Goal: Task Accomplishment & Management: Manage account settings

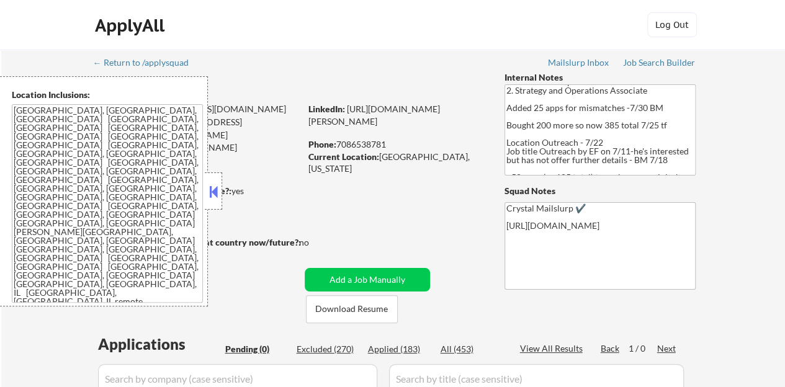
scroll to position [77, 0]
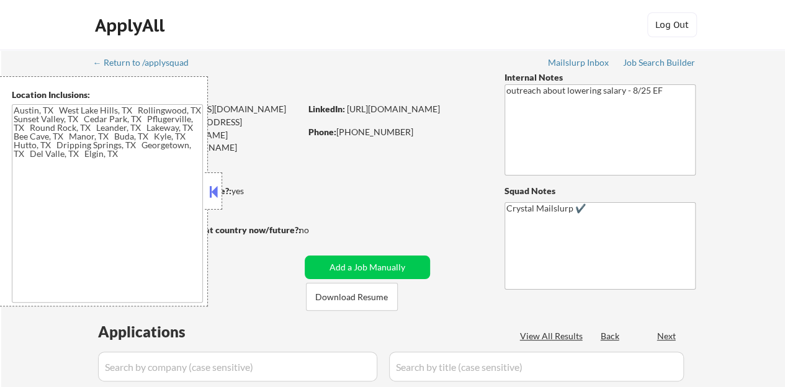
type textarea "Austin, TX West Lake Hills, TX Rollingwood, TX Sunset Valley, TX Cedar Park, TX…"
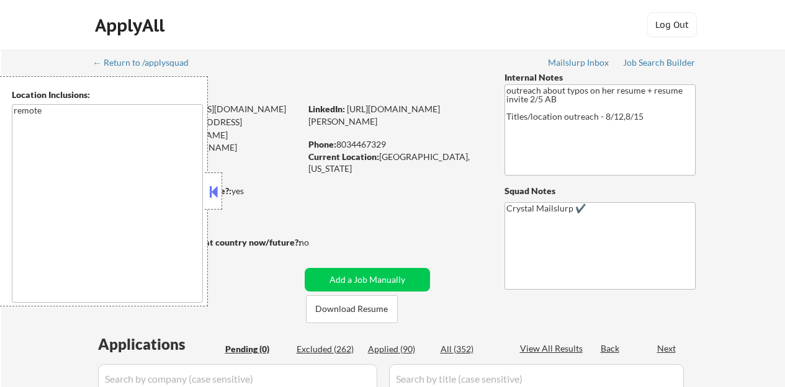
scroll to position [124, 0]
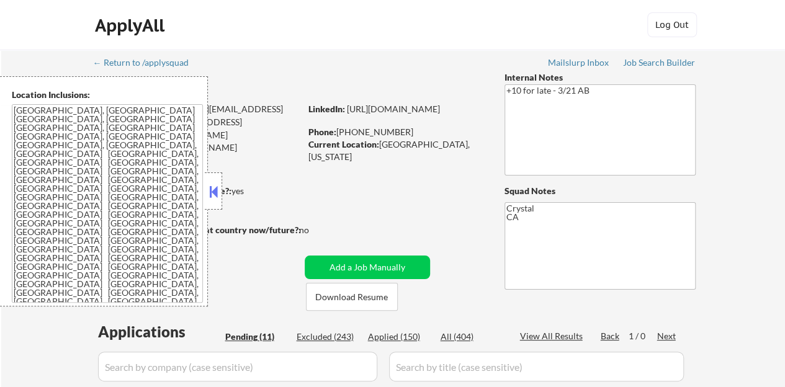
select select ""pending""
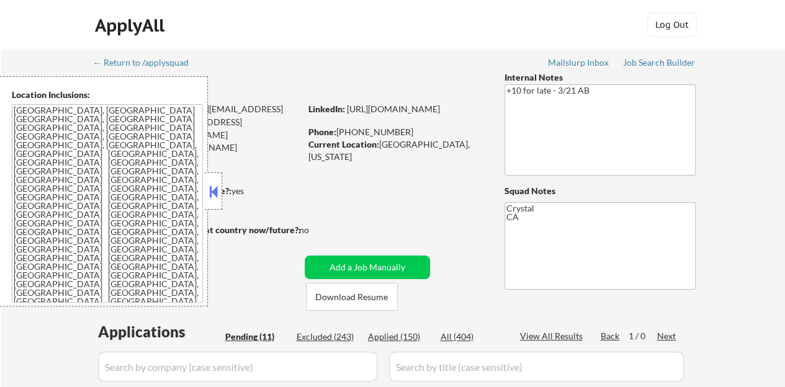
select select ""pending""
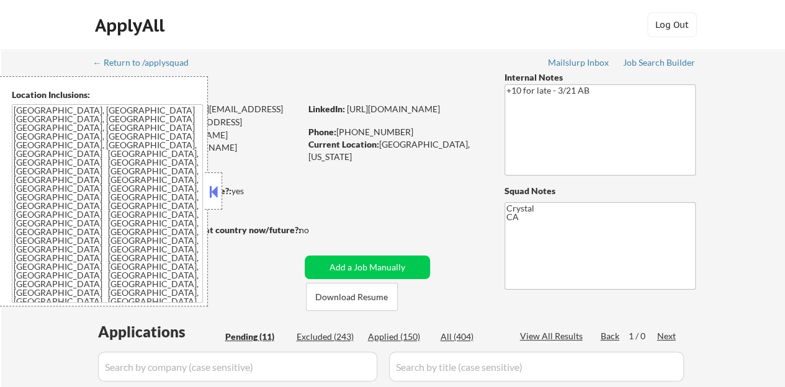
select select ""pending""
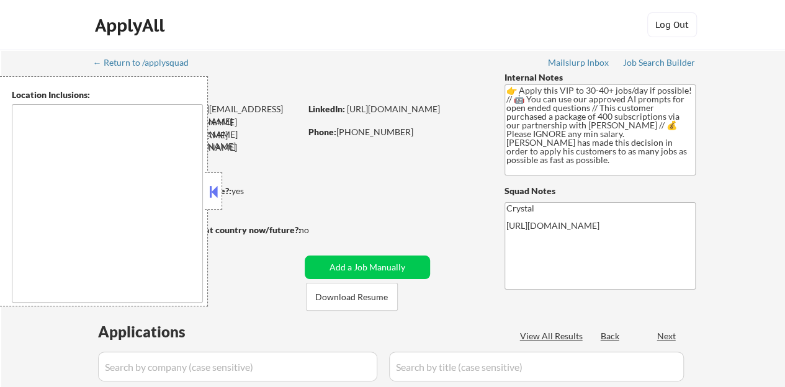
type textarea "remote"
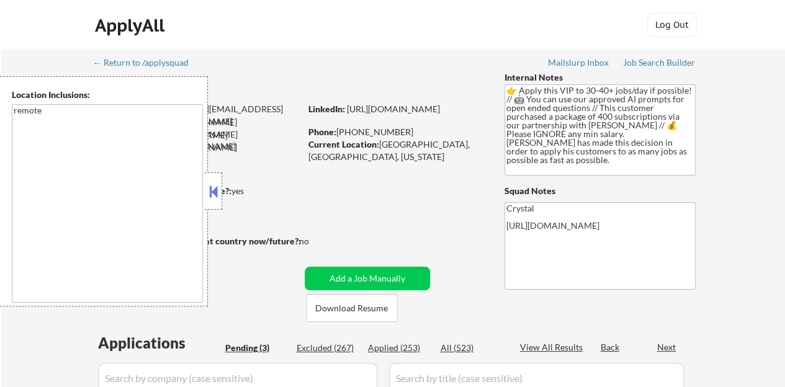
select select ""pending""
click at [217, 194] on button at bounding box center [214, 191] width 14 height 19
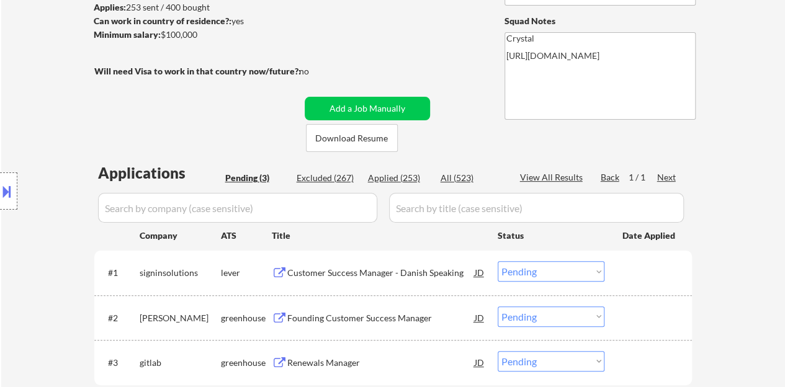
scroll to position [310, 0]
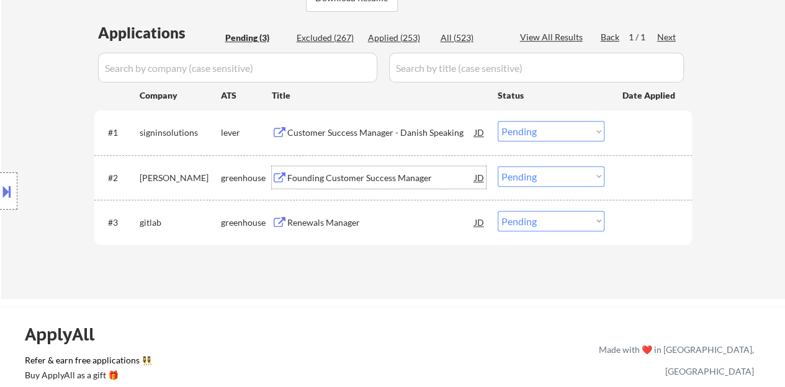
click at [321, 179] on div "Founding Customer Success Manager" at bounding box center [380, 178] width 187 height 12
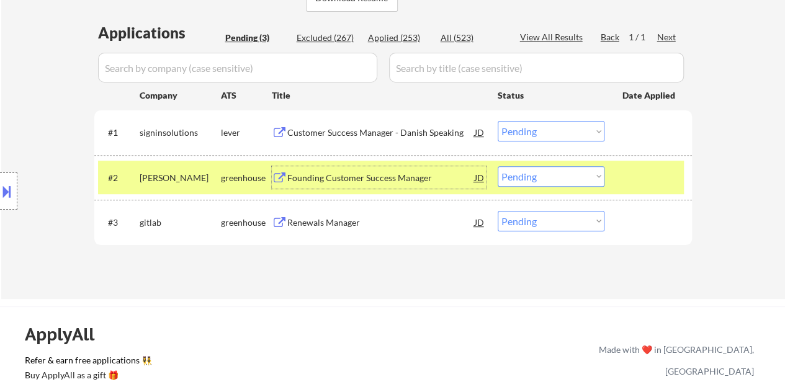
click at [545, 178] on select "Choose an option... Pending Applied Excluded (Questions) Excluded (Expired) Exc…" at bounding box center [551, 176] width 107 height 20
click at [498, 166] on select "Choose an option... Pending Applied Excluded (Questions) Excluded (Expired) Exc…" at bounding box center [551, 176] width 107 height 20
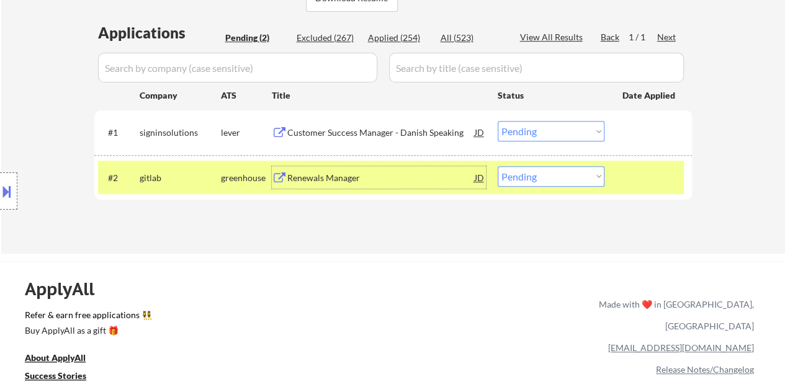
click at [325, 182] on div "Renewals Manager" at bounding box center [380, 178] width 187 height 12
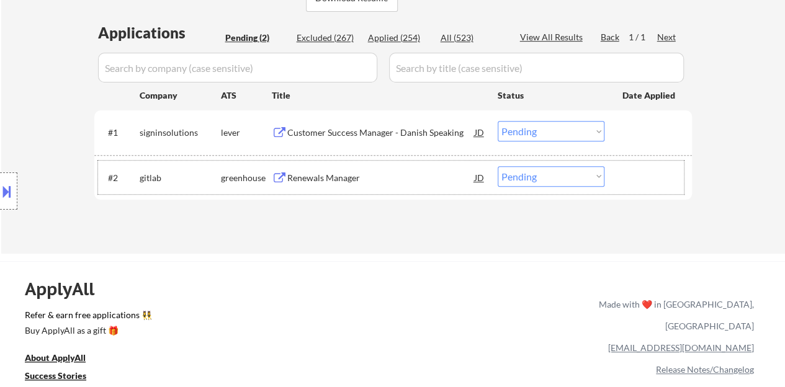
click at [630, 168] on div at bounding box center [649, 177] width 55 height 22
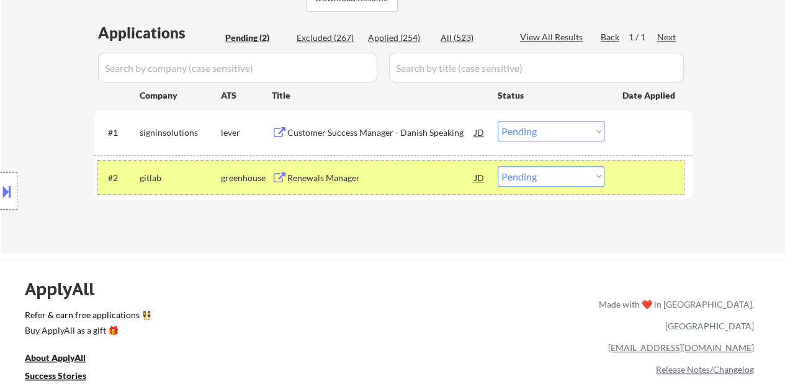
click at [561, 172] on select "Choose an option... Pending Applied Excluded (Questions) Excluded (Expired) Exc…" at bounding box center [551, 176] width 107 height 20
select select ""applied""
click at [498, 166] on select "Choose an option... Pending Applied Excluded (Questions) Excluded (Expired) Exc…" at bounding box center [551, 176] width 107 height 20
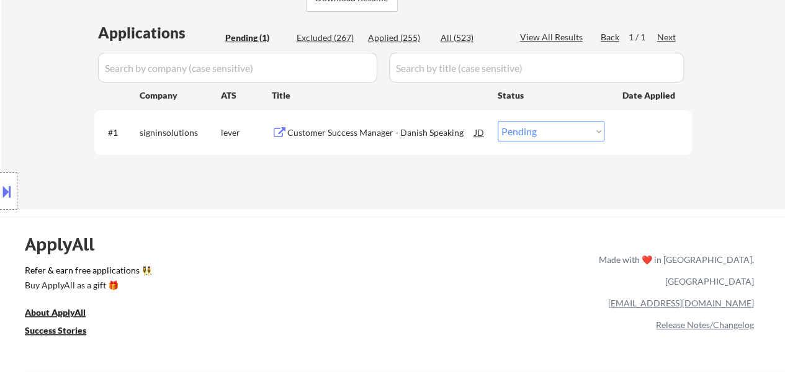
click at [550, 137] on select "Choose an option... Pending Applied Excluded (Questions) Excluded (Expired) Exc…" at bounding box center [551, 131] width 107 height 20
select select ""excluded__bad_match_""
click at [498, 121] on select "Choose an option... Pending Applied Excluded (Questions) Excluded (Expired) Exc…" at bounding box center [551, 131] width 107 height 20
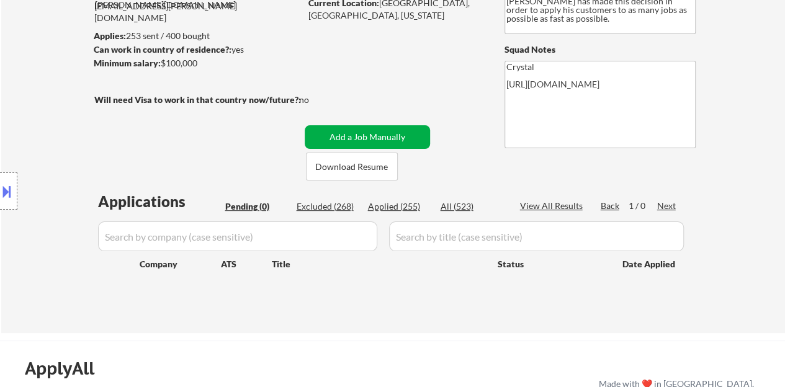
scroll to position [124, 0]
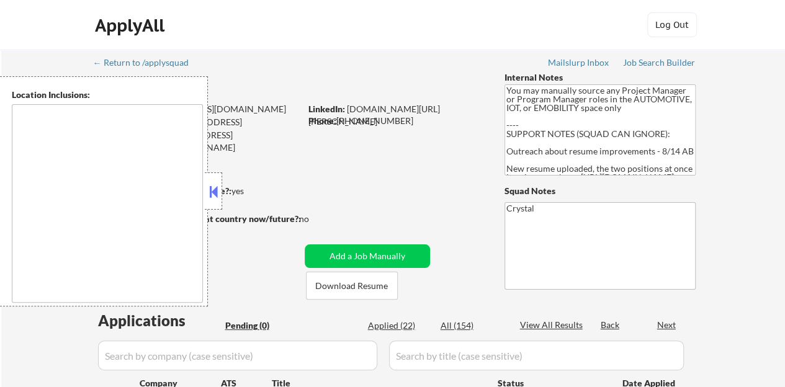
type textarea "[GEOGRAPHIC_DATA], [GEOGRAPHIC_DATA] [GEOGRAPHIC_DATA], [GEOGRAPHIC_DATA] [GEOG…"
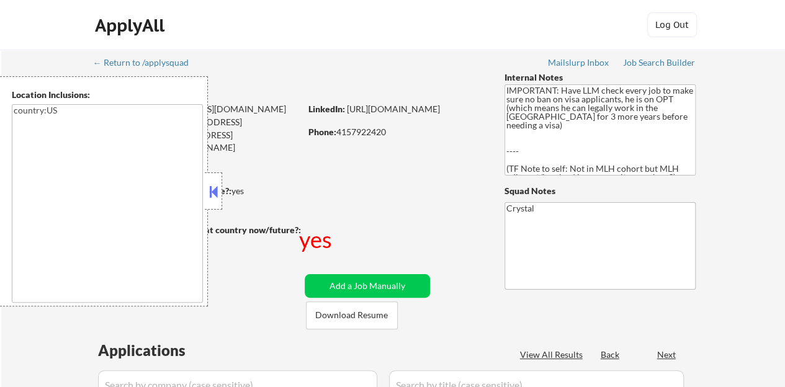
type textarea "country:[GEOGRAPHIC_DATA]"
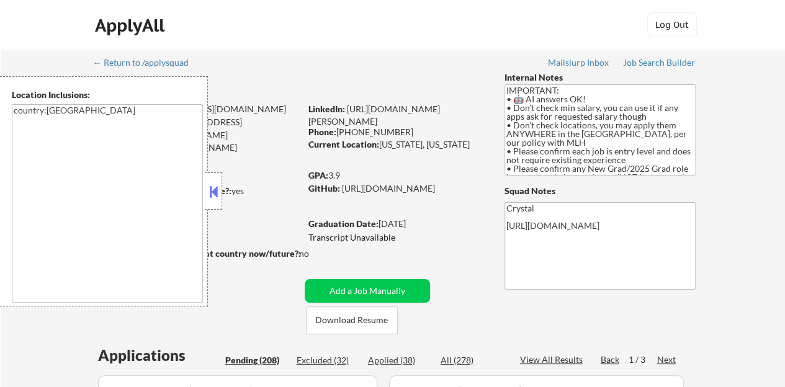
click at [215, 182] on div at bounding box center [213, 190] width 17 height 37
click at [212, 181] on div at bounding box center [213, 190] width 17 height 37
click at [414, 218] on div "Graduation Date: [DATE]" at bounding box center [396, 224] width 176 height 12
select select ""pending""
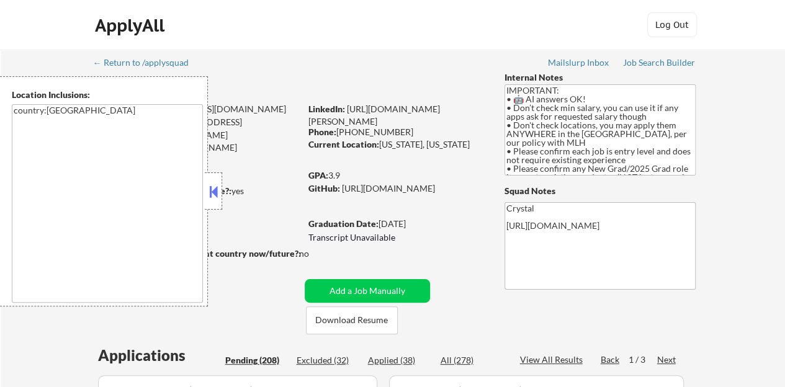
select select ""pending""
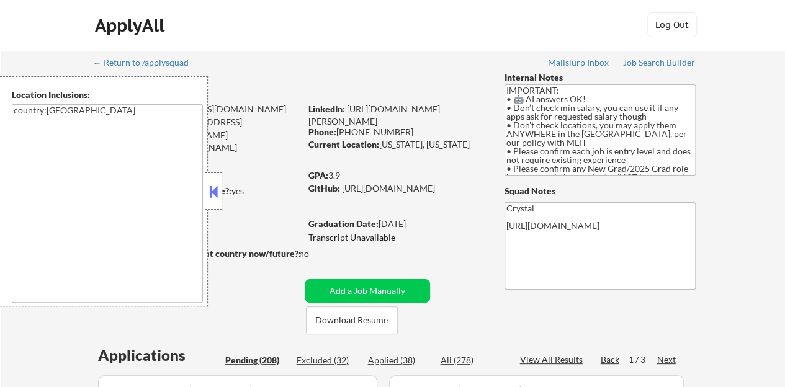
select select ""pending""
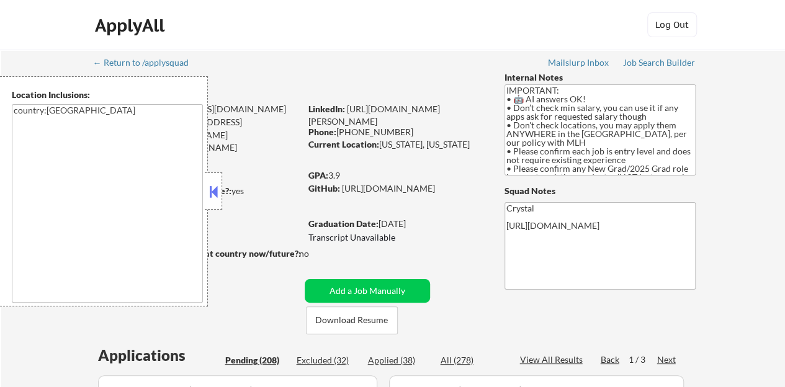
select select ""pending""
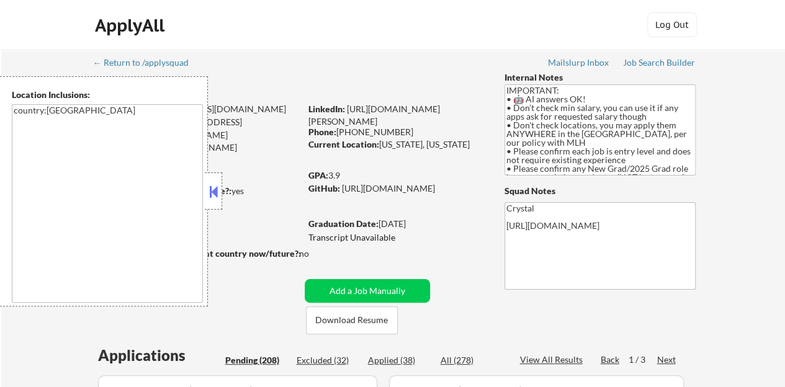
select select ""pending""
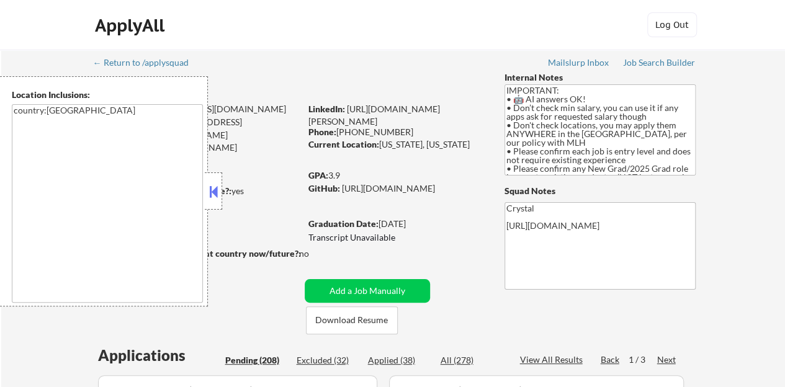
select select ""pending""
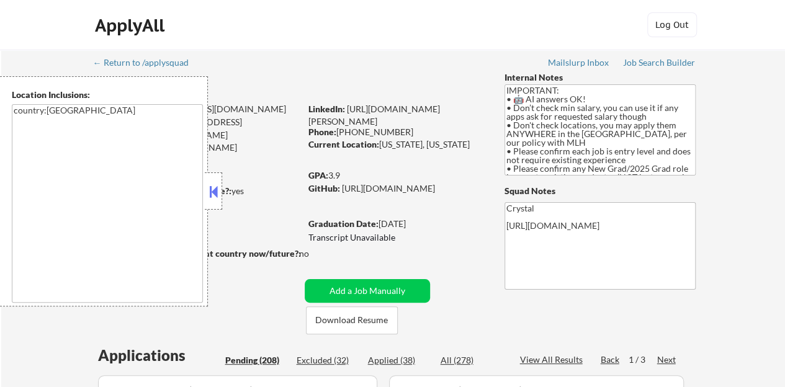
select select ""pending""
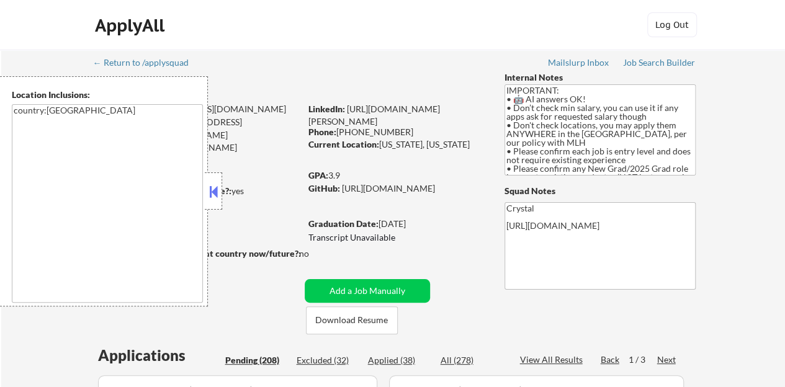
select select ""pending""
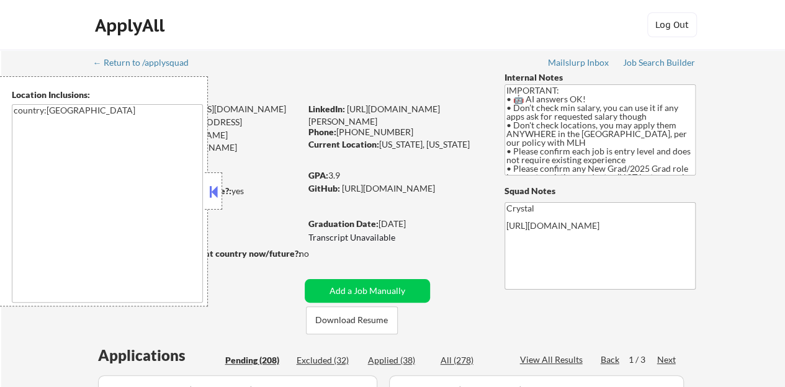
select select ""pending""
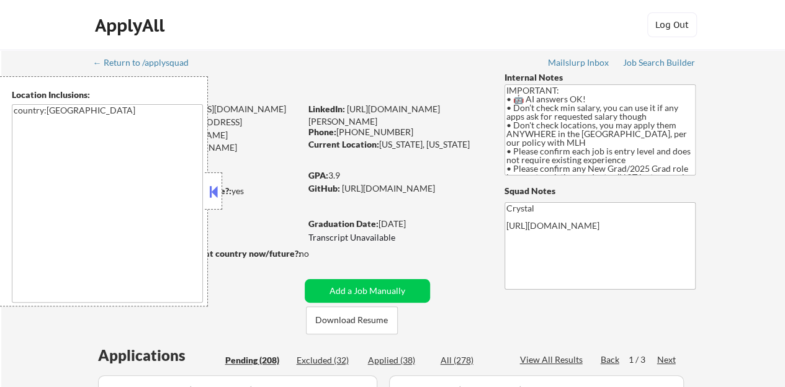
select select ""pending""
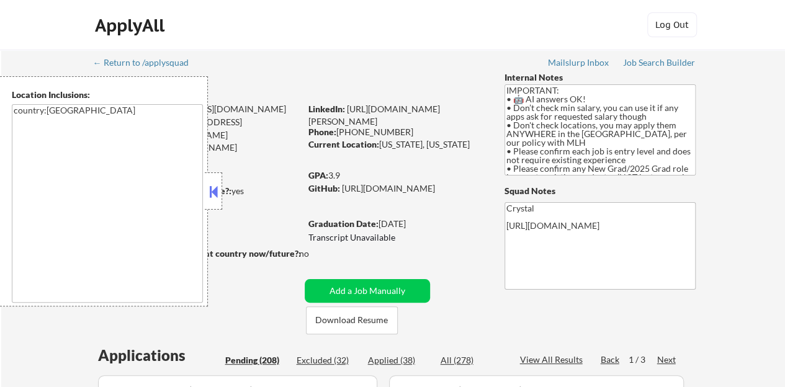
select select ""pending""
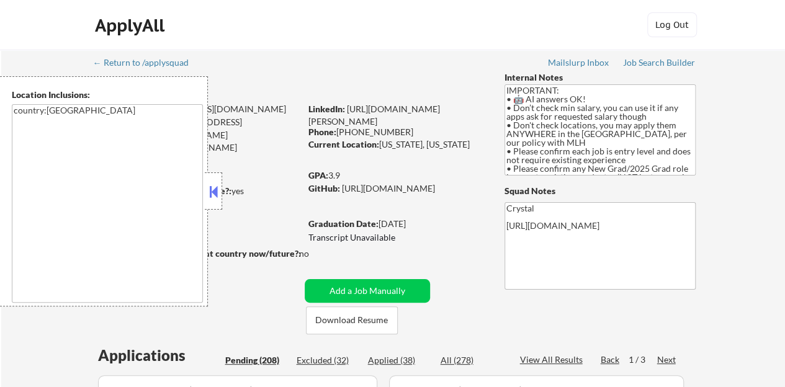
select select ""pending""
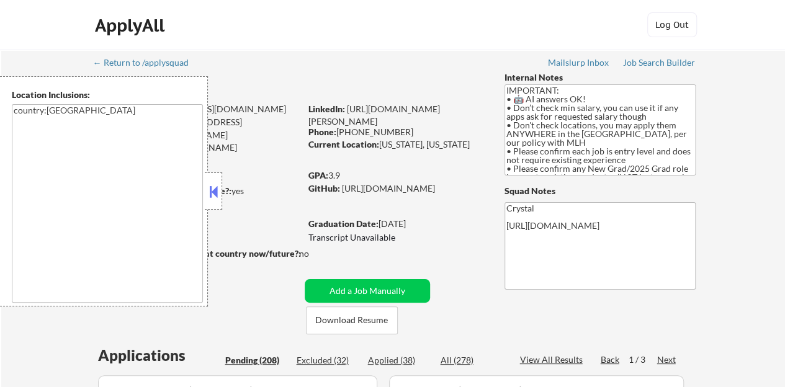
select select ""pending""
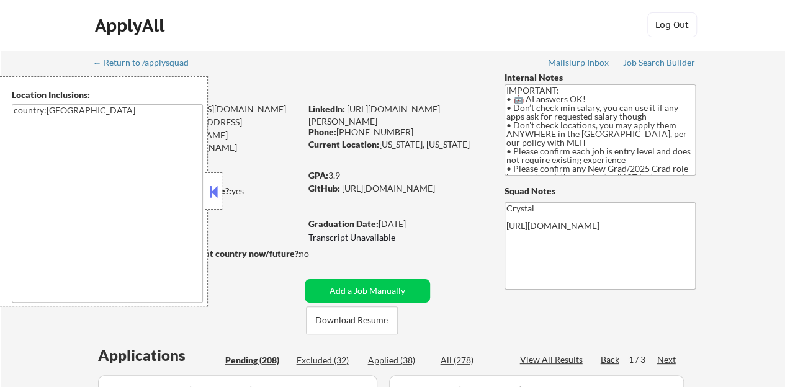
select select ""pending""
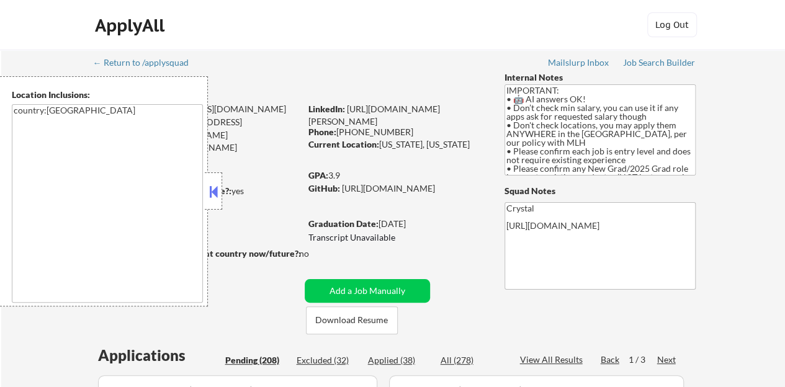
select select ""pending""
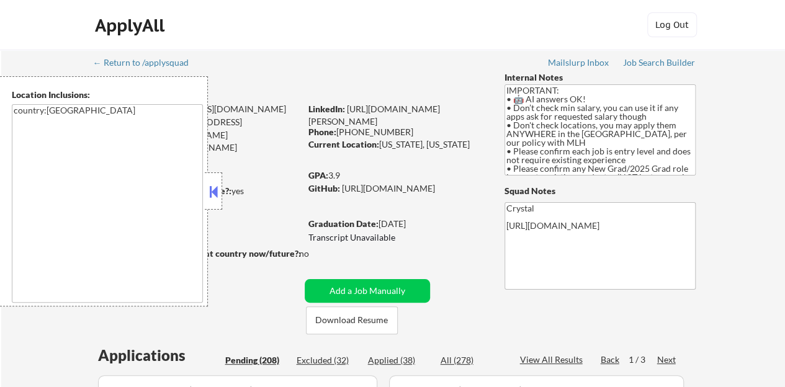
select select ""pending""
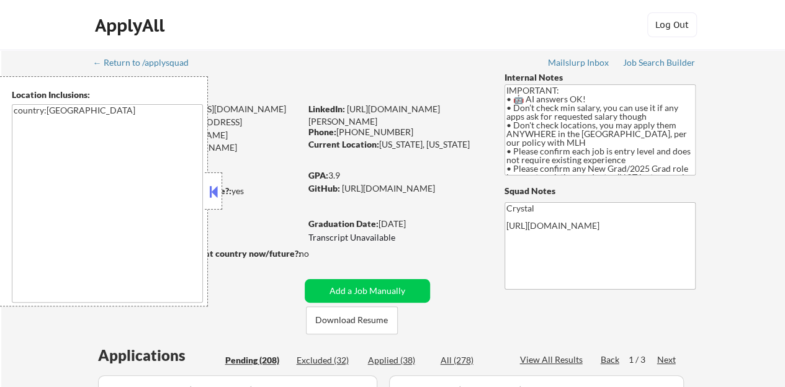
select select ""pending""
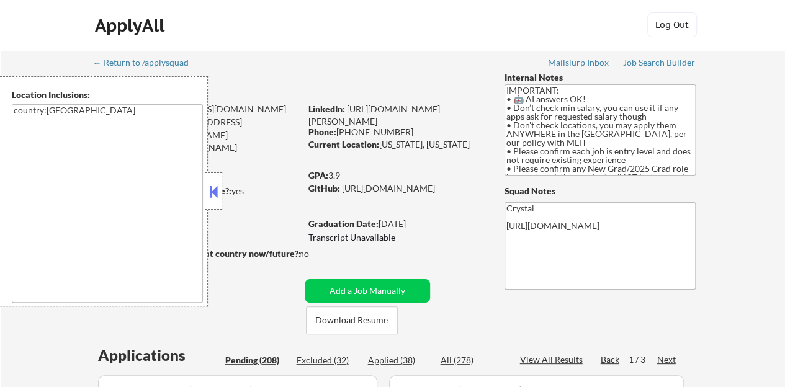
select select ""pending""
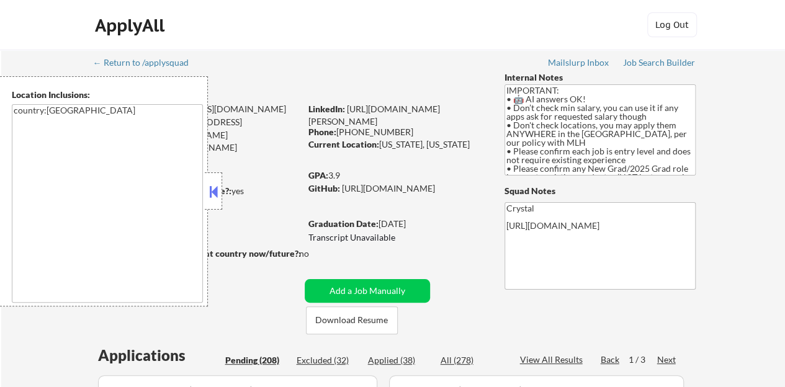
select select ""pending""
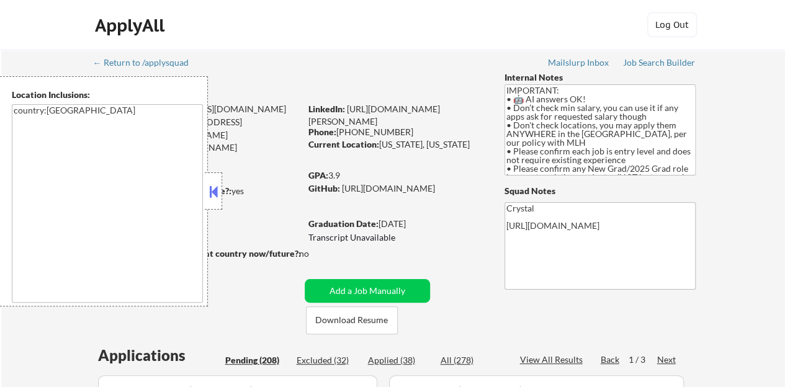
select select ""pending""
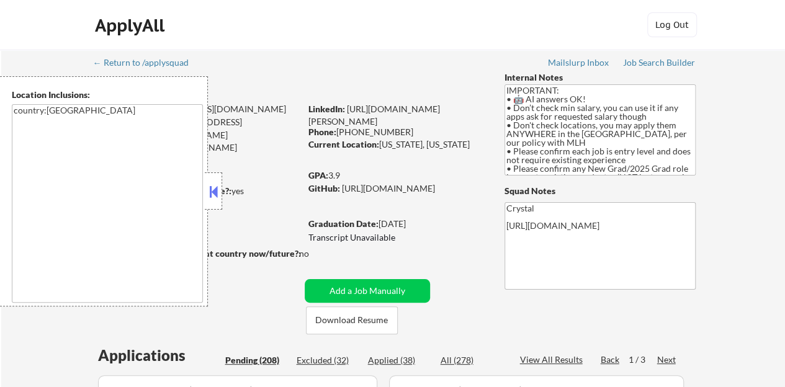
select select ""pending""
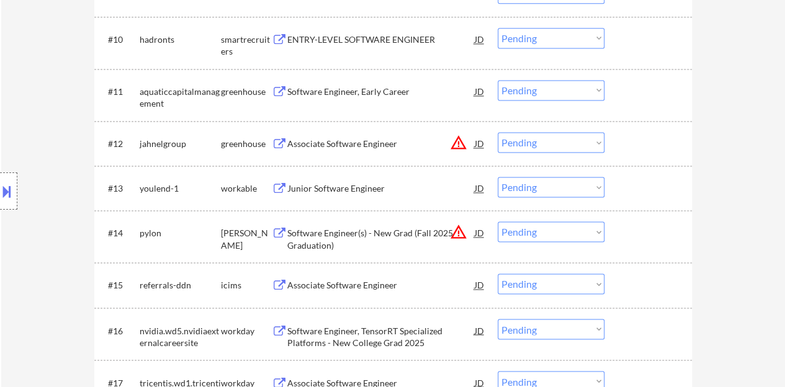
scroll to position [869, 0]
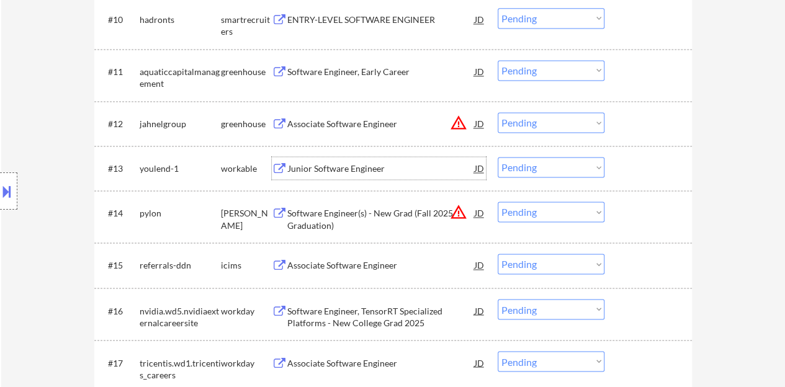
click at [342, 167] on div "Junior Software Engineer" at bounding box center [380, 169] width 187 height 12
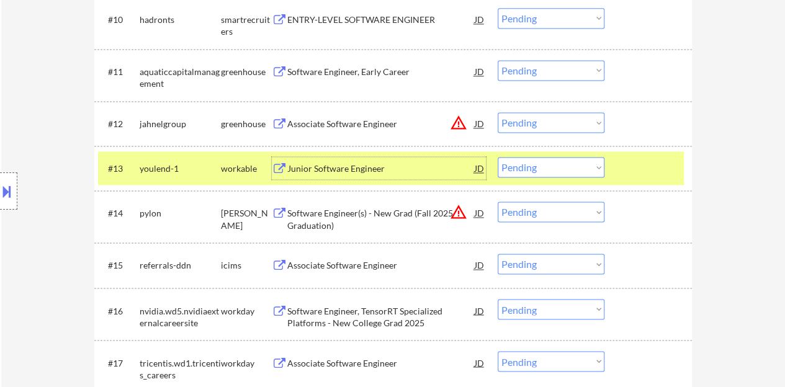
click at [546, 171] on select "Choose an option... Pending Applied Excluded (Questions) Excluded (Expired) Exc…" at bounding box center [551, 167] width 107 height 20
click at [498, 157] on select "Choose an option... Pending Applied Excluded (Questions) Excluded (Expired) Exc…" at bounding box center [551, 167] width 107 height 20
select select ""pending""
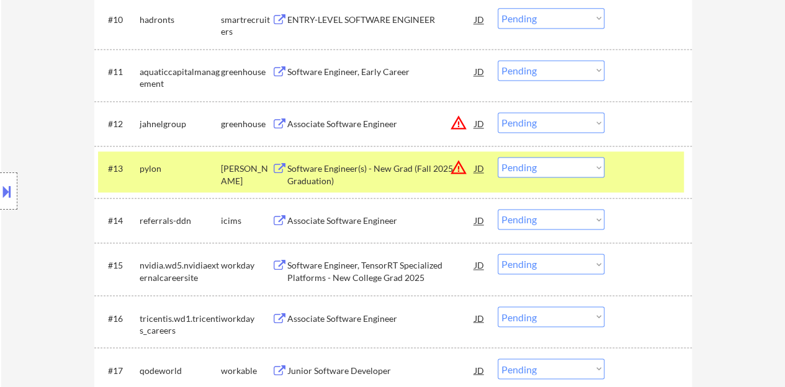
click at [648, 182] on div "#13 pylon [PERSON_NAME] Software Engineer(s) - New Grad (Fall 2025 Graduation) …" at bounding box center [391, 171] width 586 height 41
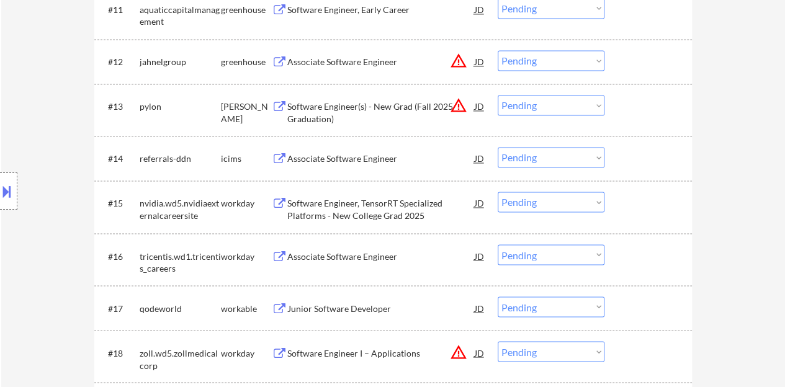
scroll to position [993, 0]
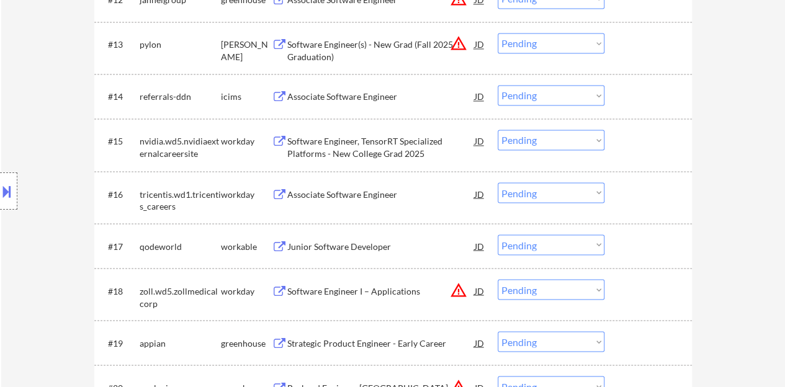
click at [352, 200] on div "Associate Software Engineer" at bounding box center [380, 193] width 187 height 22
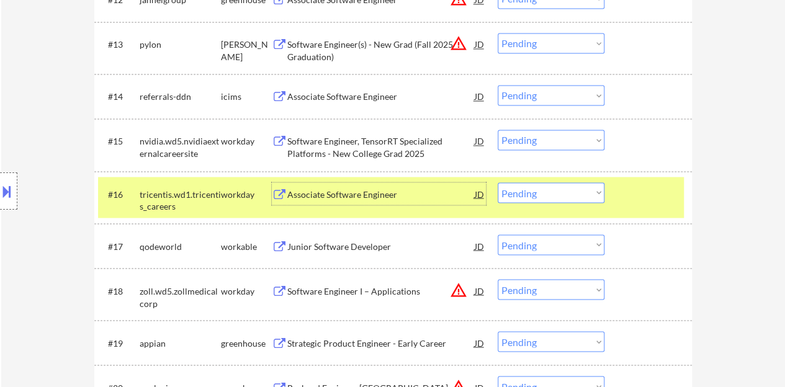
click at [509, 187] on select "Choose an option... Pending Applied Excluded (Questions) Excluded (Expired) Exc…" at bounding box center [551, 192] width 107 height 20
click at [498, 182] on select "Choose an option... Pending Applied Excluded (Questions) Excluded (Expired) Exc…" at bounding box center [551, 192] width 107 height 20
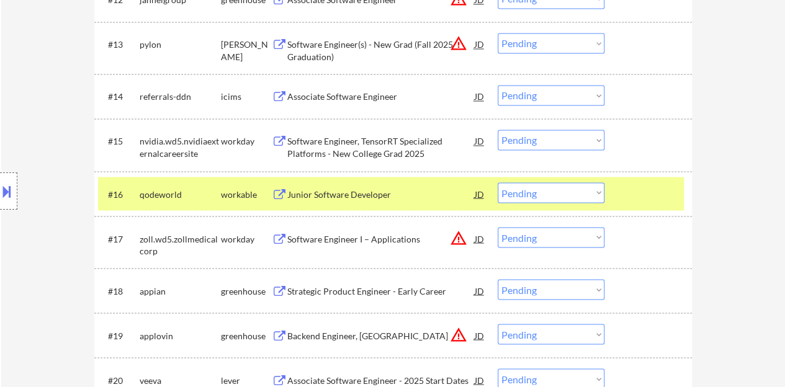
click at [637, 195] on div at bounding box center [649, 193] width 55 height 22
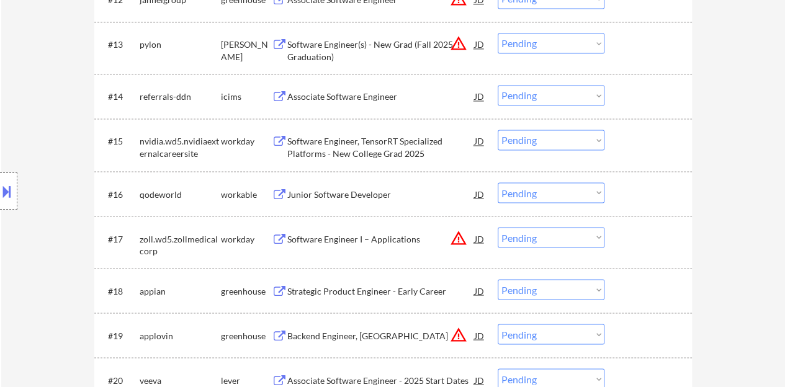
click at [357, 187] on div "Junior Software Developer" at bounding box center [380, 193] width 187 height 22
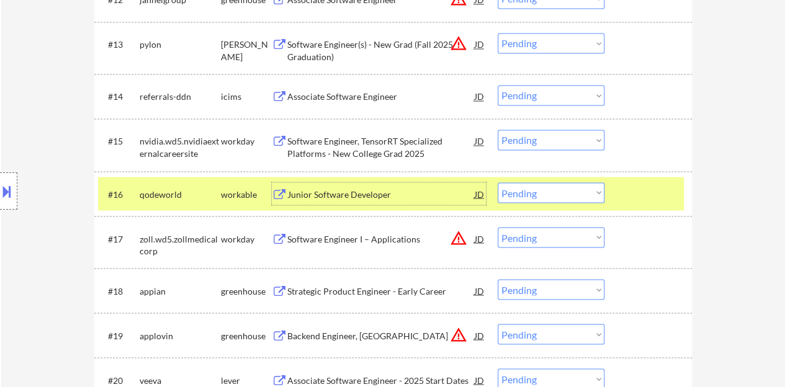
click at [1, 179] on div at bounding box center [8, 190] width 17 height 37
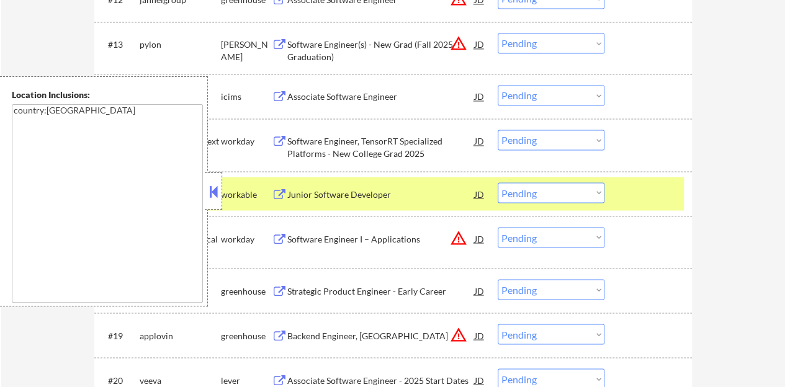
click at [212, 185] on button at bounding box center [214, 191] width 14 height 19
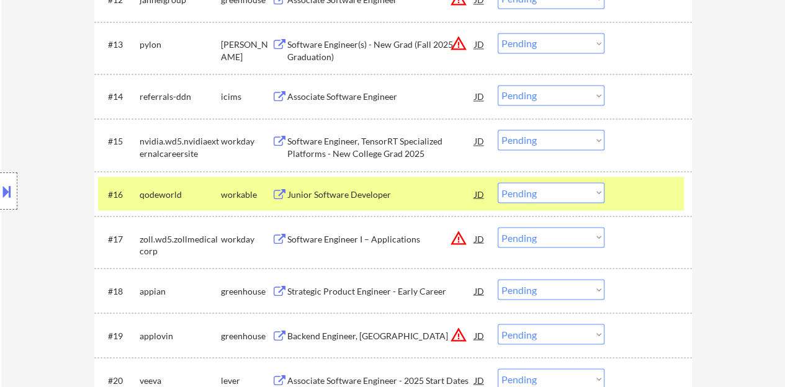
click at [534, 188] on select "Choose an option... Pending Applied Excluded (Questions) Excluded (Expired) Exc…" at bounding box center [551, 192] width 107 height 20
click at [498, 182] on select "Choose an option... Pending Applied Excluded (Questions) Excluded (Expired) Exc…" at bounding box center [551, 192] width 107 height 20
select select ""pending""
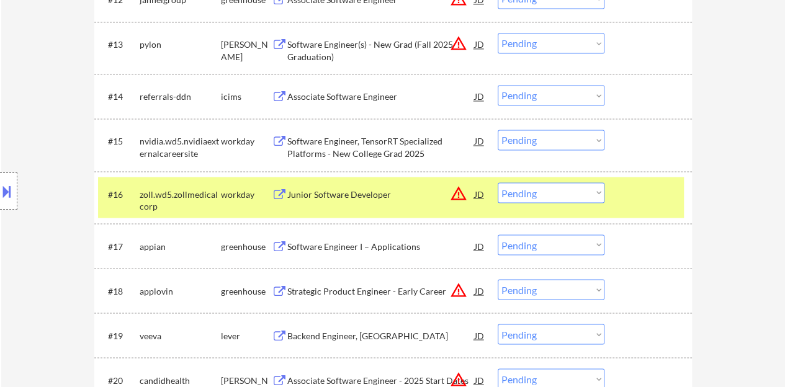
click at [658, 202] on div at bounding box center [649, 193] width 55 height 22
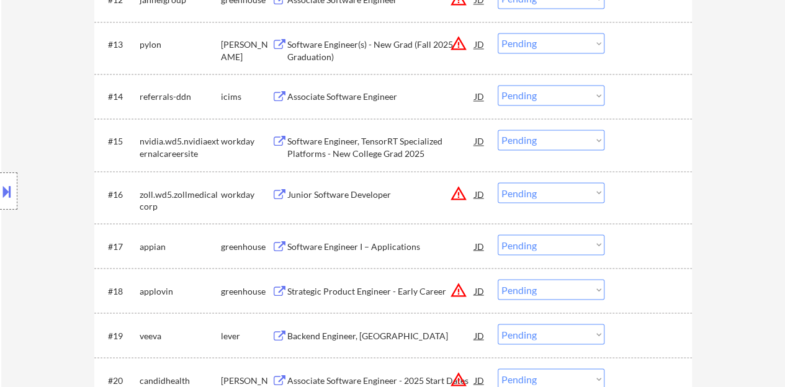
scroll to position [1055, 0]
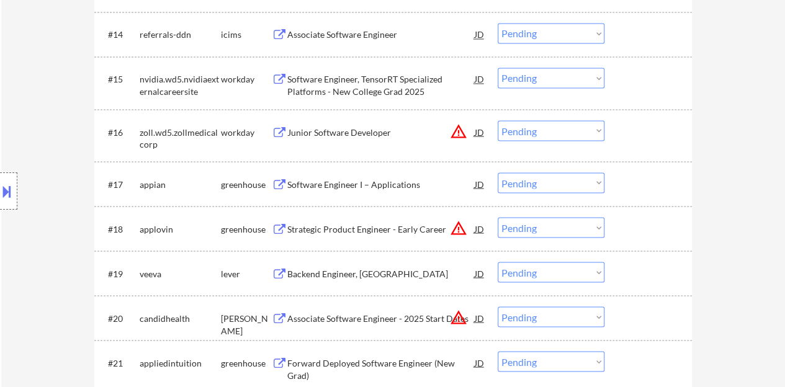
click at [365, 188] on div "Software Engineer I – Applications" at bounding box center [380, 184] width 187 height 12
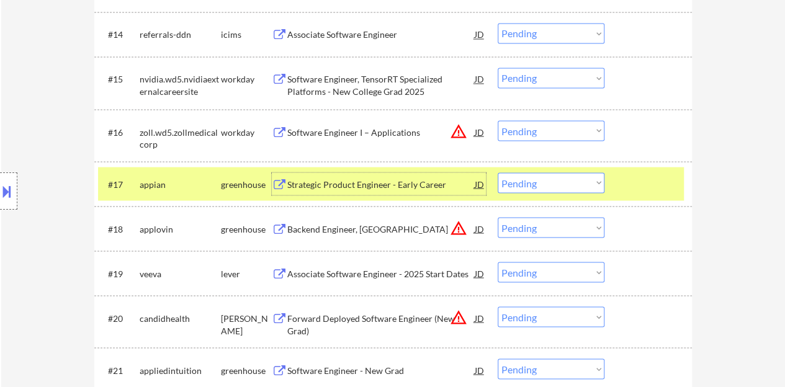
click at [590, 181] on select "Choose an option... Pending Applied Excluded (Questions) Excluded (Expired) Exc…" at bounding box center [551, 182] width 107 height 20
click at [498, 172] on select "Choose an option... Pending Applied Excluded (Questions) Excluded (Expired) Exc…" at bounding box center [551, 182] width 107 height 20
select select ""pending""
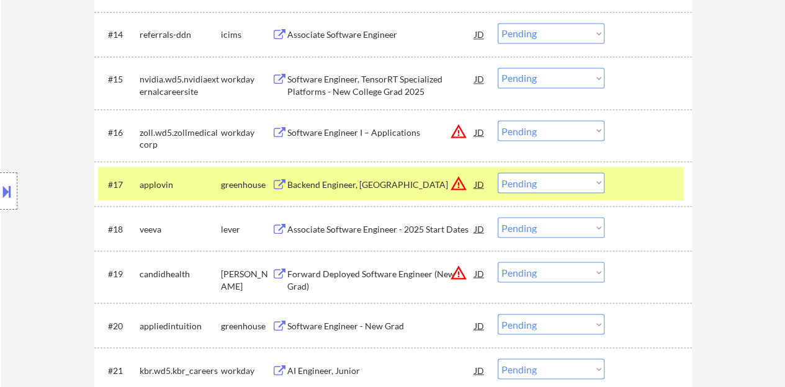
click at [648, 181] on div at bounding box center [649, 183] width 55 height 22
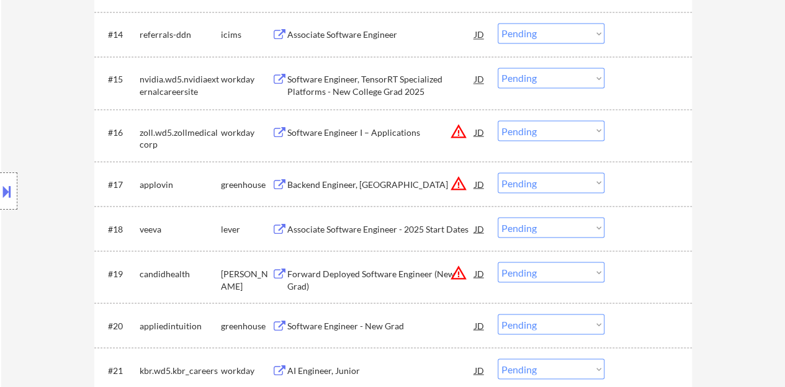
scroll to position [1179, 0]
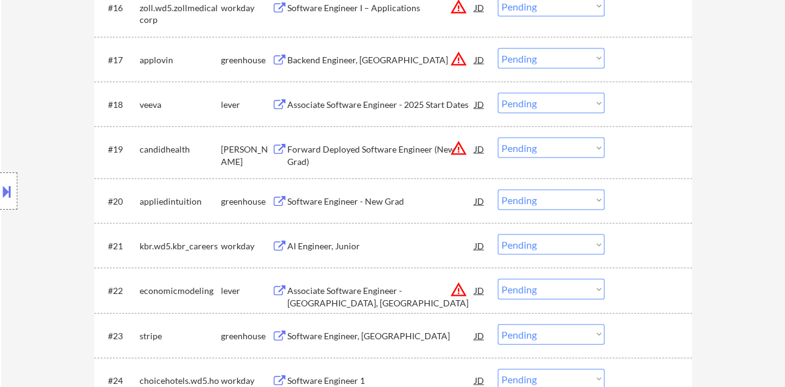
click at [368, 200] on div "Software Engineer - New Grad" at bounding box center [380, 201] width 187 height 12
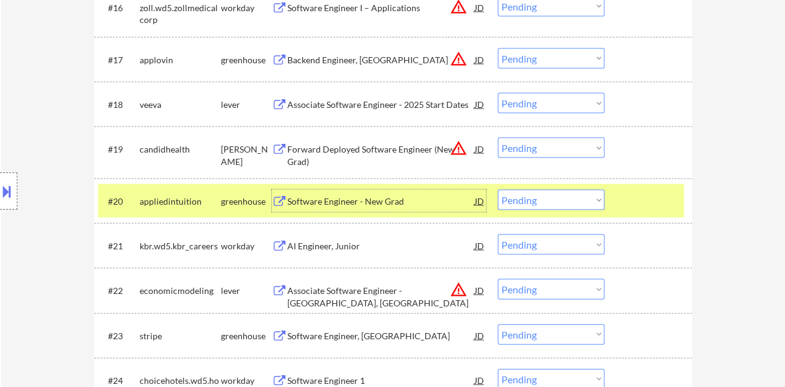
click at [651, 200] on div at bounding box center [649, 201] width 55 height 22
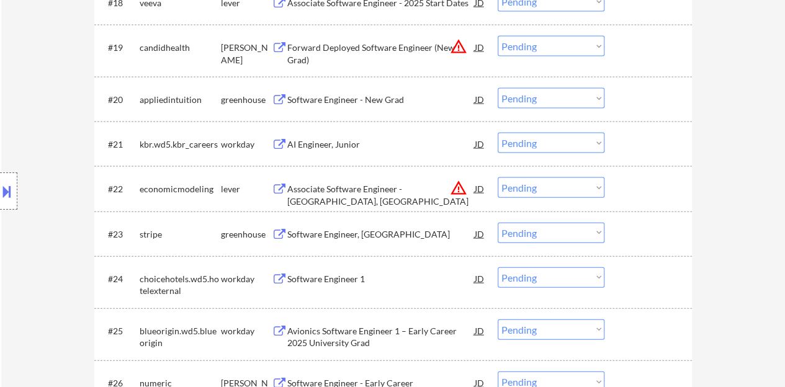
scroll to position [1303, 0]
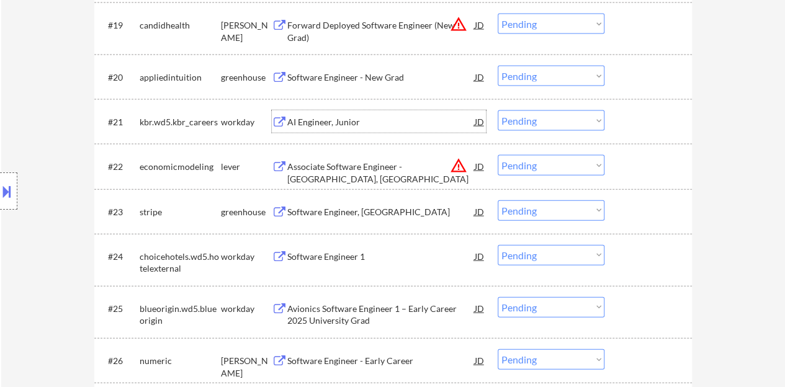
click at [310, 125] on div "AI Engineer, Junior" at bounding box center [380, 122] width 187 height 12
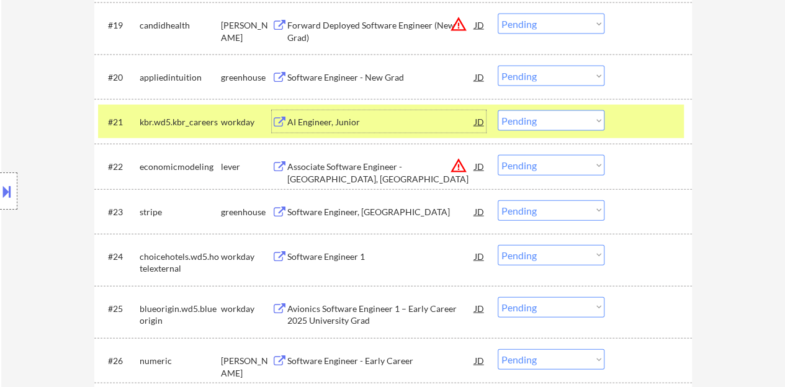
click at [545, 119] on select "Choose an option... Pending Applied Excluded (Questions) Excluded (Expired) Exc…" at bounding box center [551, 120] width 107 height 20
click at [498, 110] on select "Choose an option... Pending Applied Excluded (Questions) Excluded (Expired) Exc…" at bounding box center [551, 120] width 107 height 20
select select ""pending""
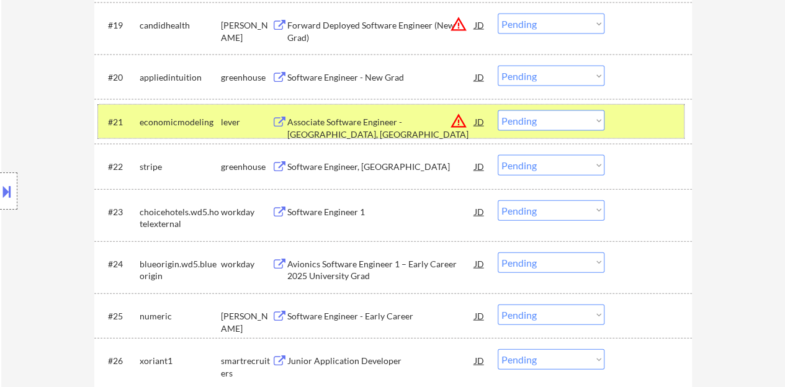
drag, startPoint x: 637, startPoint y: 130, endPoint x: 627, endPoint y: 133, distance: 10.4
click at [637, 130] on div at bounding box center [649, 121] width 55 height 22
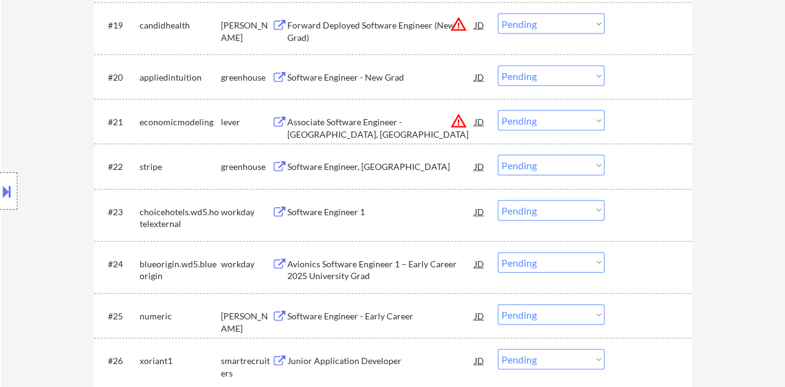
scroll to position [1365, 0]
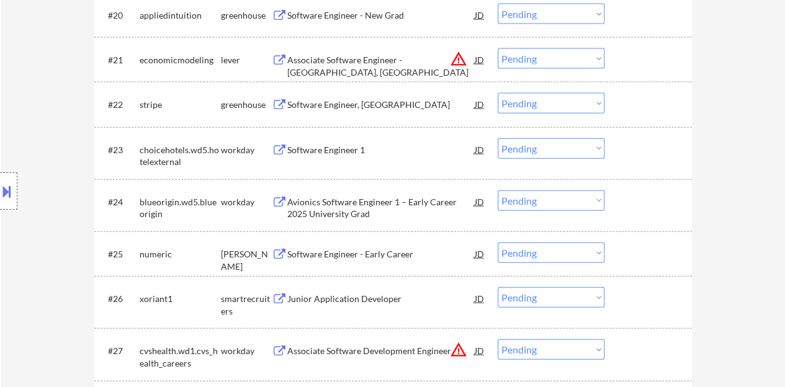
click at [342, 147] on div "Software Engineer 1" at bounding box center [380, 150] width 187 height 12
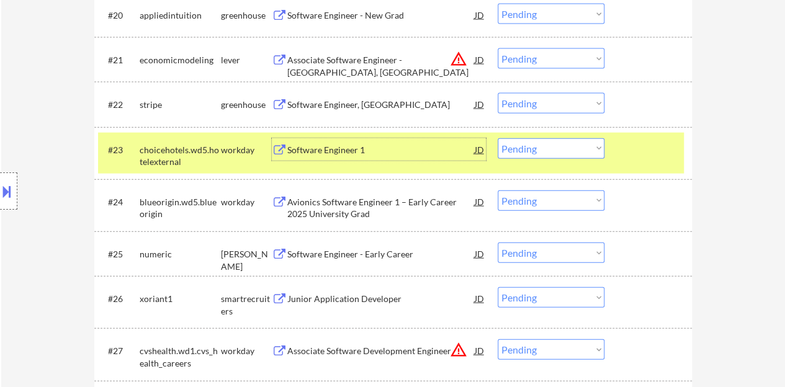
click at [591, 150] on select "Choose an option... Pending Applied Excluded (Questions) Excluded (Expired) Exc…" at bounding box center [551, 148] width 107 height 20
click at [498, 138] on select "Choose an option... Pending Applied Excluded (Questions) Excluded (Expired) Exc…" at bounding box center [551, 148] width 107 height 20
select select ""pending""
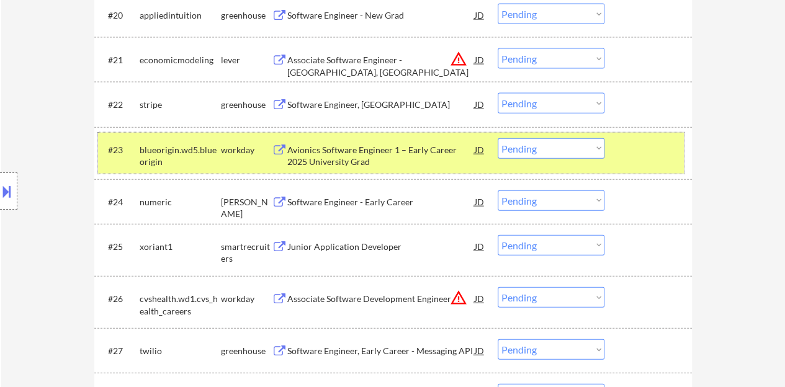
click at [618, 148] on div "#23 blueorigin.wd5.blueorigin workday Avionics Software Engineer 1 – Early Care…" at bounding box center [391, 153] width 586 height 41
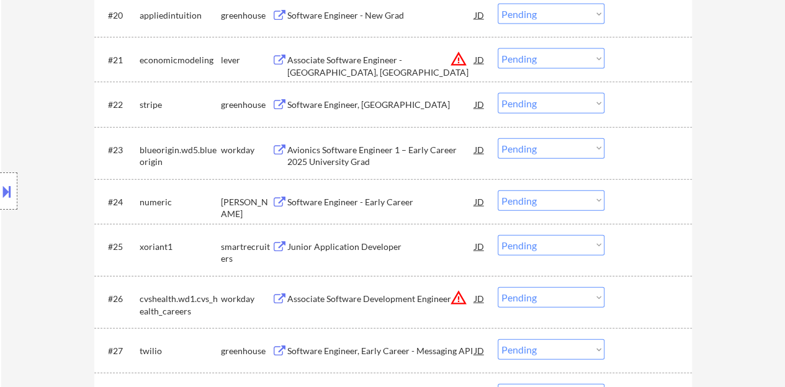
click at [361, 199] on div "Software Engineer - Early Career" at bounding box center [380, 202] width 187 height 12
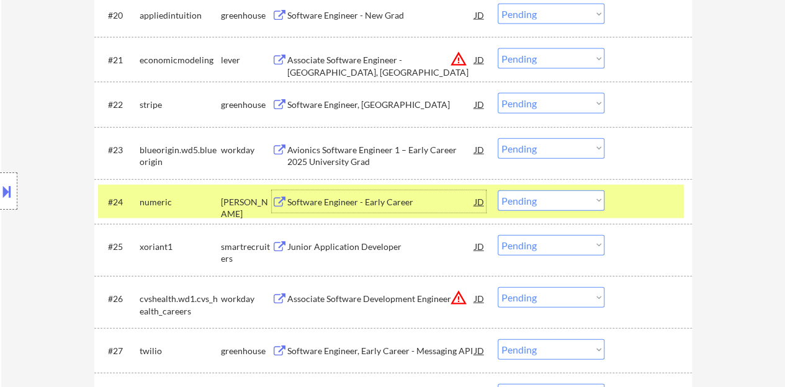
click at [530, 190] on select "Choose an option... Pending Applied Excluded (Questions) Excluded (Expired) Exc…" at bounding box center [551, 200] width 107 height 20
click at [498, 190] on select "Choose an option... Pending Applied Excluded (Questions) Excluded (Expired) Exc…" at bounding box center [551, 200] width 107 height 20
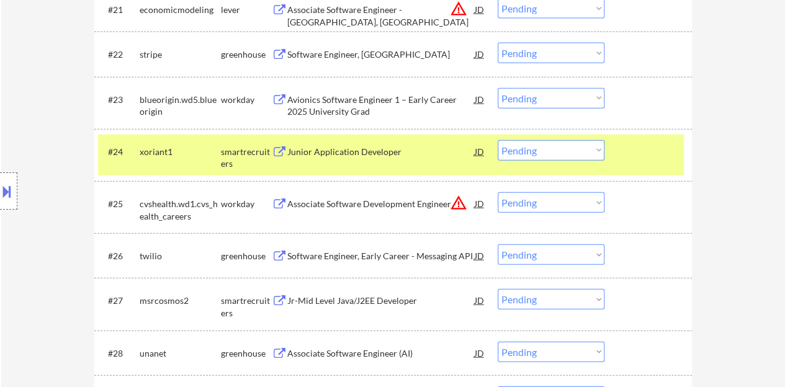
scroll to position [1427, 0]
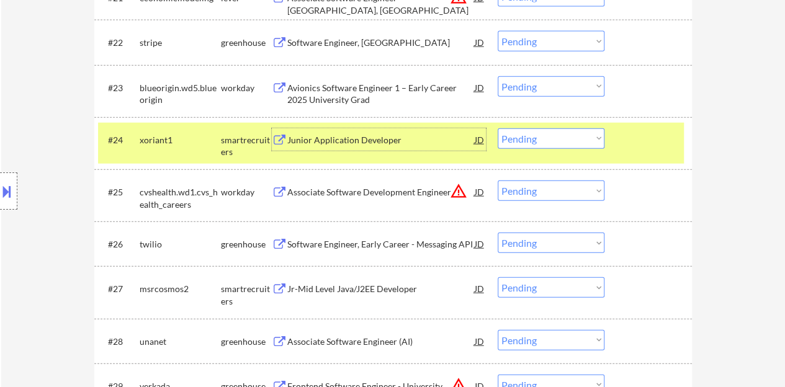
click at [355, 135] on div "Junior Application Developer" at bounding box center [380, 140] width 187 height 12
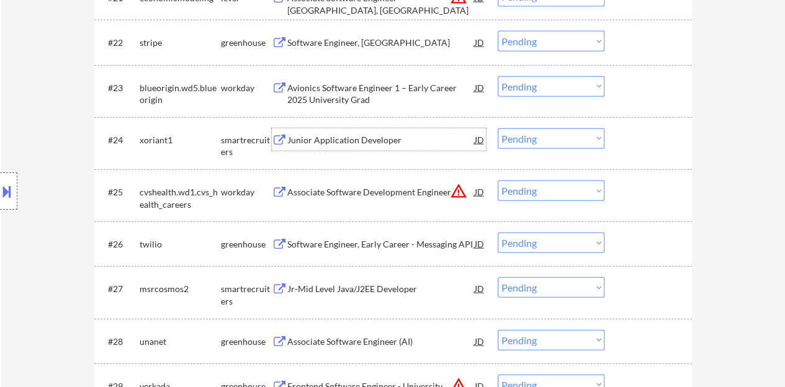
click at [642, 157] on div "#24 xoriant1 smartrecruiters Junior Application Developer JD warning_amber Choo…" at bounding box center [391, 143] width 586 height 41
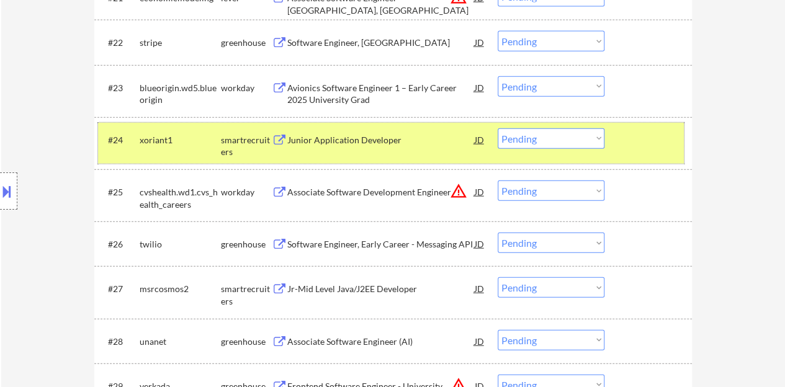
click at [536, 141] on select "Choose an option... Pending Applied Excluded (Questions) Excluded (Expired) Exc…" at bounding box center [551, 138] width 107 height 20
click at [498, 128] on select "Choose an option... Pending Applied Excluded (Questions) Excluded (Expired) Exc…" at bounding box center [551, 138] width 107 height 20
select select ""pending""
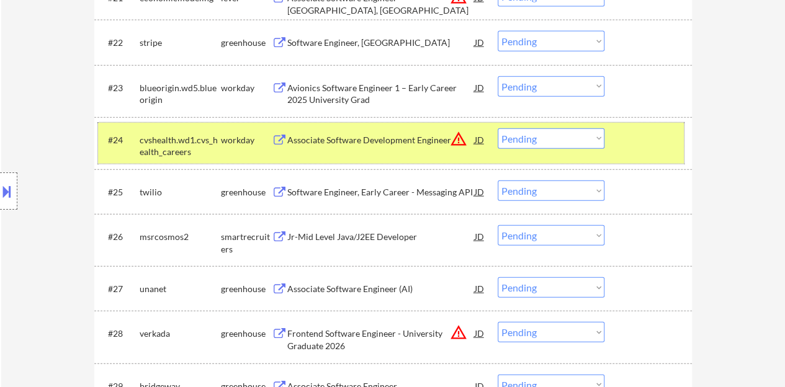
click at [664, 138] on div at bounding box center [649, 139] width 55 height 22
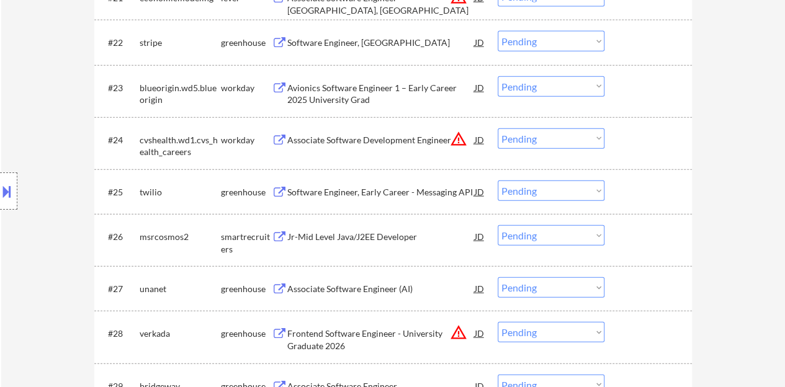
scroll to position [1489, 0]
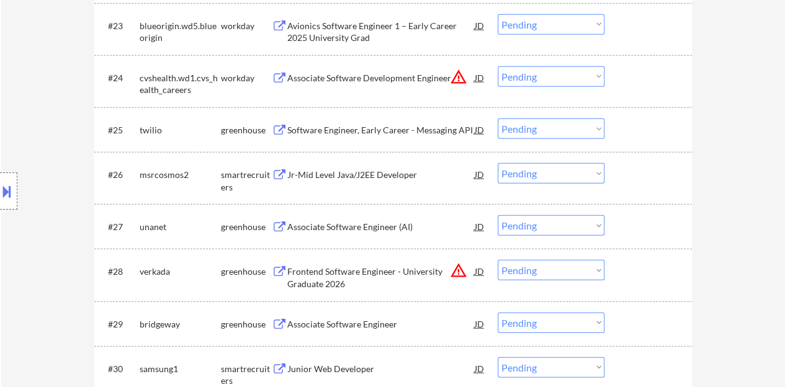
click at [365, 219] on div "Associate Software Engineer (AI)" at bounding box center [380, 226] width 187 height 22
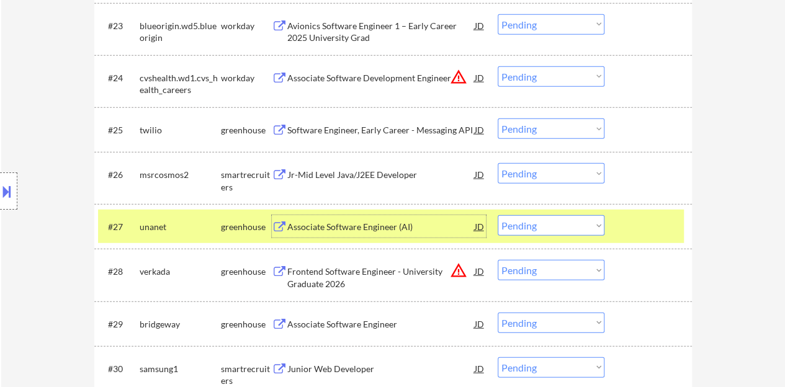
click at [575, 227] on select "Choose an option... Pending Applied Excluded (Questions) Excluded (Expired) Exc…" at bounding box center [551, 225] width 107 height 20
click at [498, 215] on select "Choose an option... Pending Applied Excluded (Questions) Excluded (Expired) Exc…" at bounding box center [551, 225] width 107 height 20
select select ""pending""
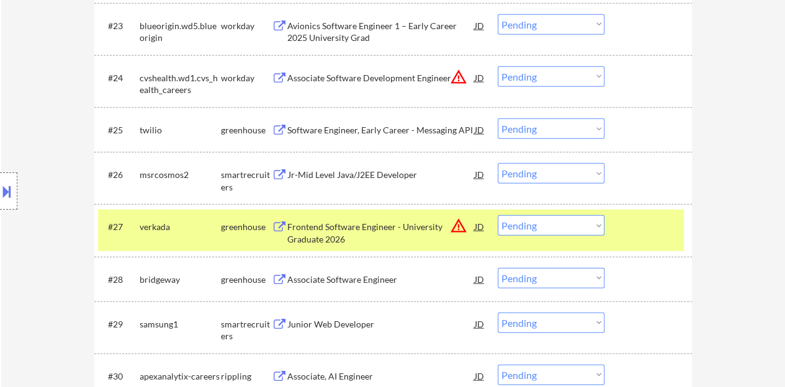
click at [629, 229] on div at bounding box center [649, 226] width 55 height 22
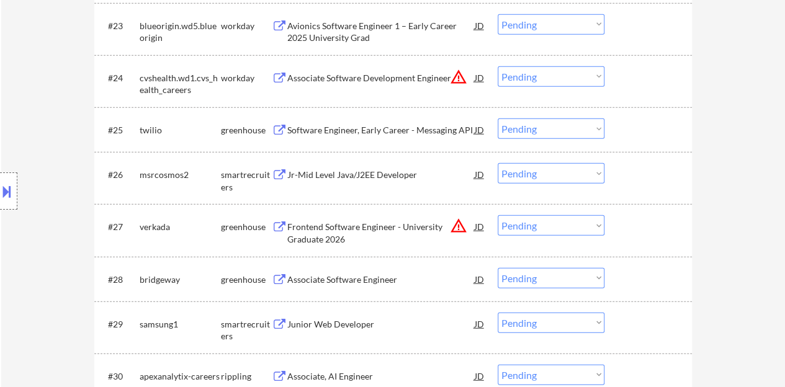
scroll to position [1613, 0]
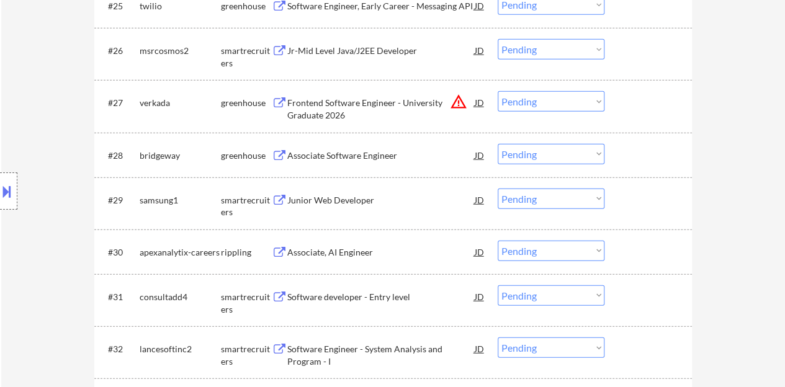
click at [347, 144] on div "Associate Software Engineer" at bounding box center [380, 155] width 187 height 22
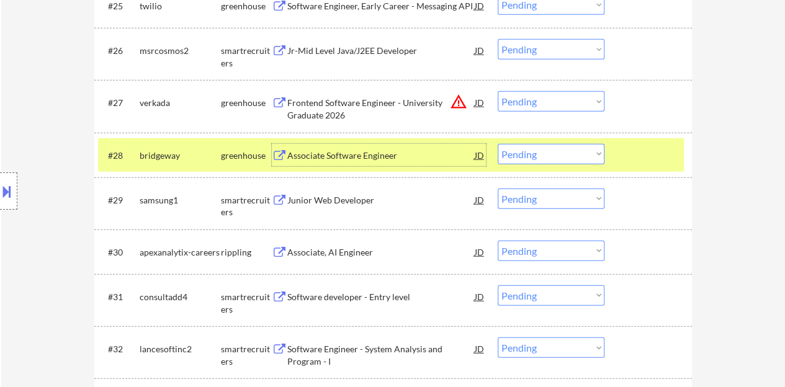
click at [530, 146] on select "Choose an option... Pending Applied Excluded (Questions) Excluded (Expired) Exc…" at bounding box center [551, 154] width 107 height 20
click at [498, 144] on select "Choose an option... Pending Applied Excluded (Questions) Excluded (Expired) Exc…" at bounding box center [551, 154] width 107 height 20
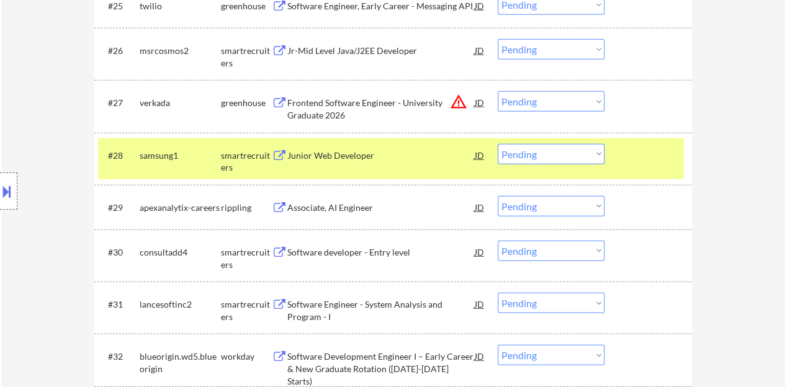
click at [349, 153] on div "Junior Web Developer" at bounding box center [380, 156] width 187 height 12
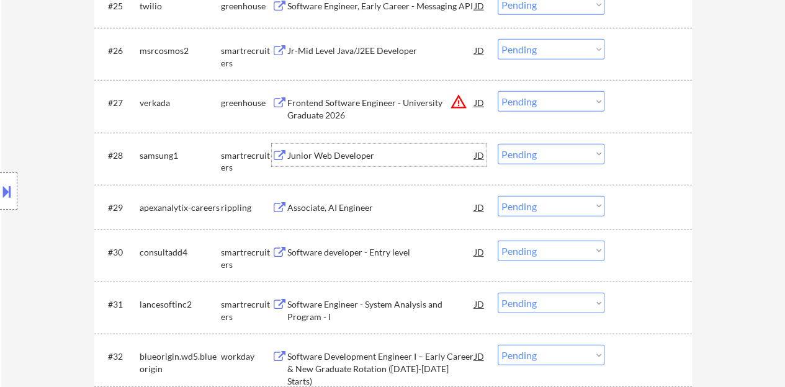
click at [665, 164] on div at bounding box center [649, 155] width 55 height 22
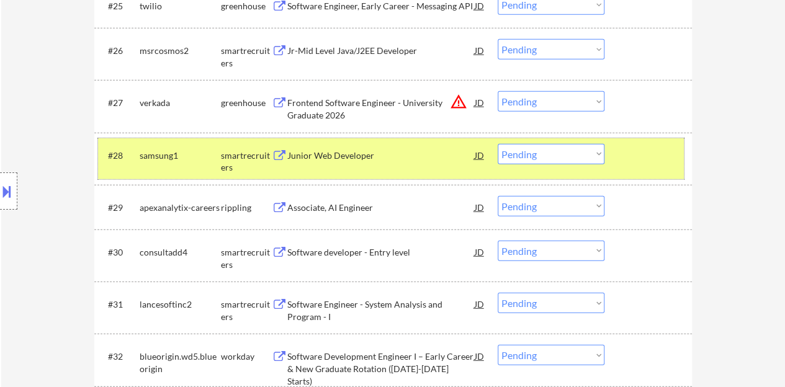
click at [544, 154] on select "Choose an option... Pending Applied Excluded (Questions) Excluded (Expired) Exc…" at bounding box center [551, 154] width 107 height 20
click at [498, 144] on select "Choose an option... Pending Applied Excluded (Questions) Excluded (Expired) Exc…" at bounding box center [551, 154] width 107 height 20
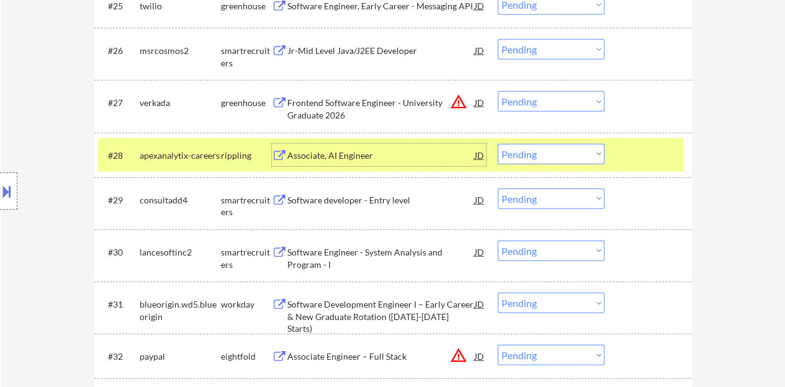
click at [343, 148] on div "Associate, AI Engineer" at bounding box center [380, 155] width 187 height 22
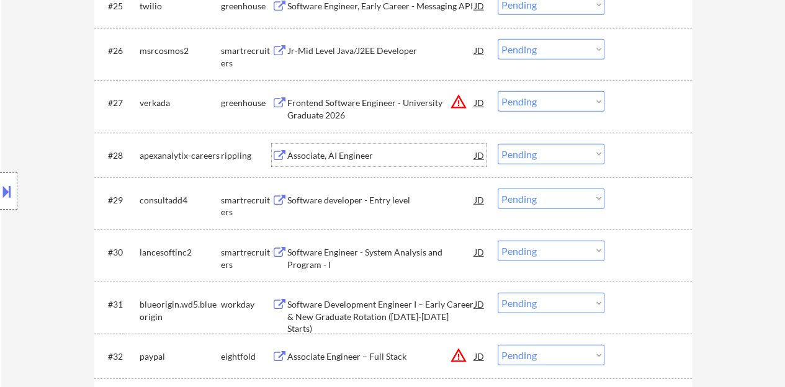
click at [629, 160] on div at bounding box center [649, 155] width 55 height 22
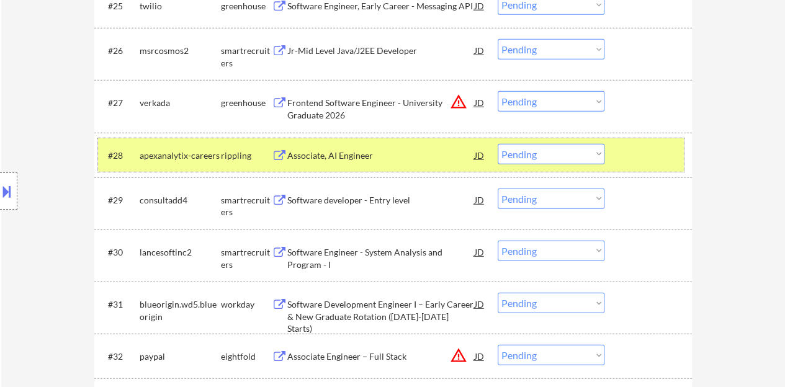
click at [542, 153] on select "Choose an option... Pending Applied Excluded (Questions) Excluded (Expired) Exc…" at bounding box center [551, 154] width 107 height 20
click at [498, 144] on select "Choose an option... Pending Applied Excluded (Questions) Excluded (Expired) Exc…" at bounding box center [551, 154] width 107 height 20
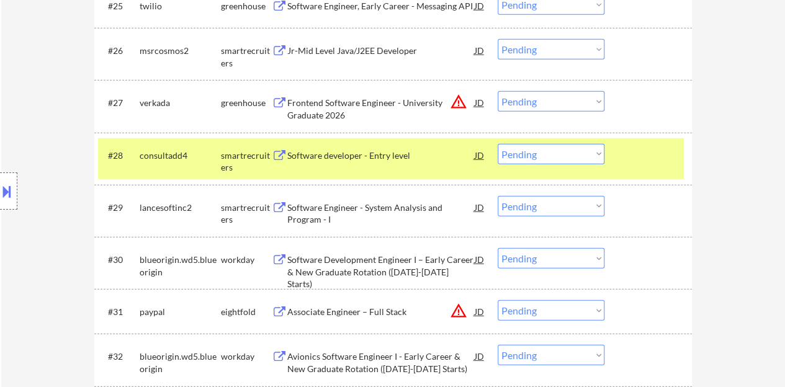
click at [375, 154] on div "Software developer - Entry level" at bounding box center [380, 156] width 187 height 12
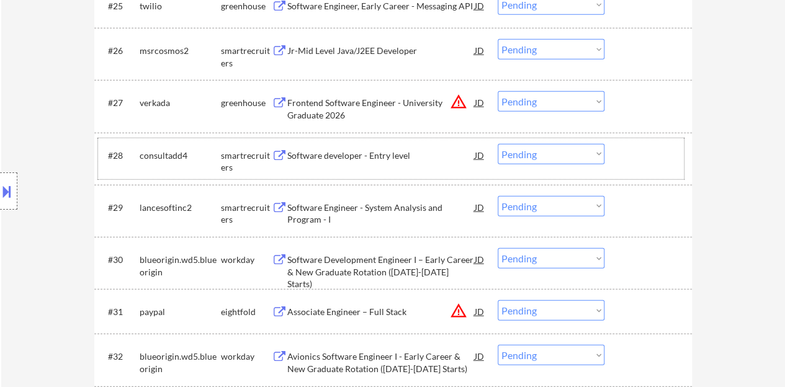
click at [614, 150] on div "#28 consultadd4 smartrecruiters Software developer - Entry level JD warning_amb…" at bounding box center [391, 158] width 586 height 41
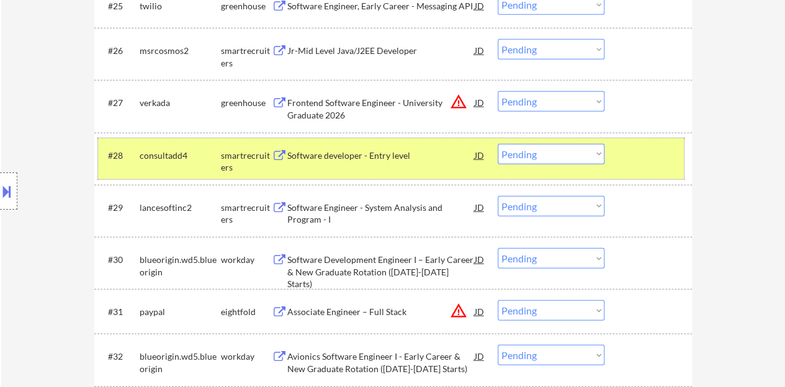
click at [538, 164] on div "#28 consultadd4 smartrecruiters Software developer - Entry level JD warning_amb…" at bounding box center [391, 158] width 586 height 41
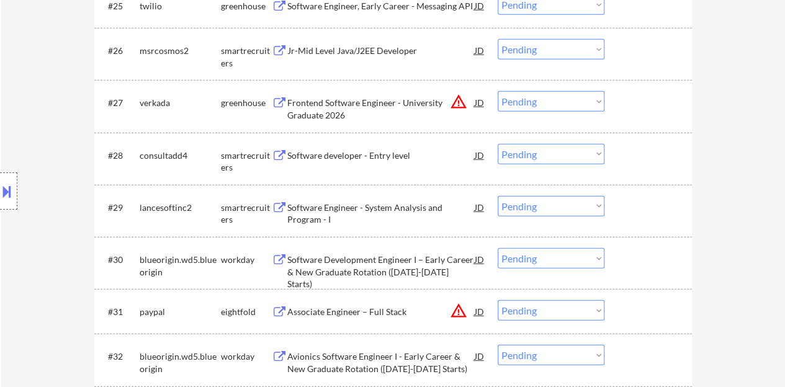
click at [534, 154] on select "Choose an option... Pending Applied Excluded (Questions) Excluded (Expired) Exc…" at bounding box center [551, 154] width 107 height 20
click at [498, 144] on select "Choose an option... Pending Applied Excluded (Questions) Excluded (Expired) Exc…" at bounding box center [551, 154] width 107 height 20
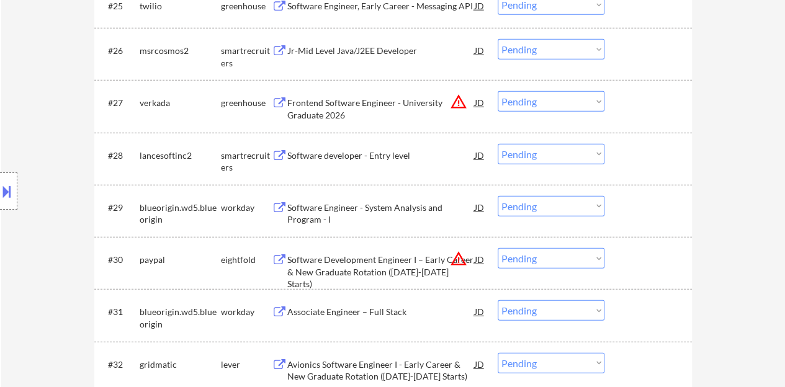
click at [356, 158] on div "Software developer - Entry level" at bounding box center [380, 156] width 187 height 12
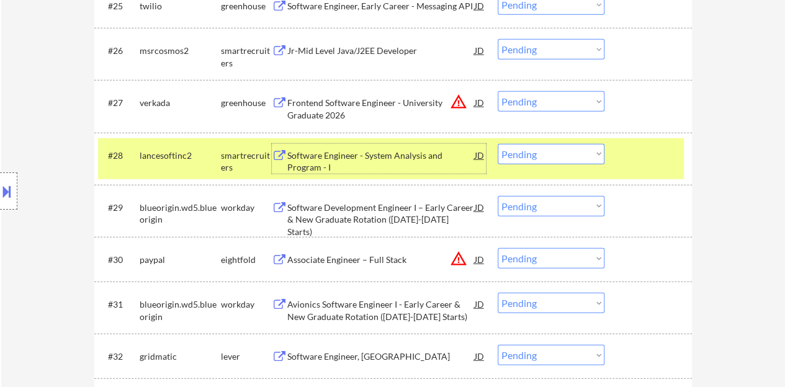
click at [517, 154] on select "Choose an option... Pending Applied Excluded (Questions) Excluded (Expired) Exc…" at bounding box center [551, 154] width 107 height 20
click at [498, 144] on select "Choose an option... Pending Applied Excluded (Questions) Excluded (Expired) Exc…" at bounding box center [551, 154] width 107 height 20
select select ""pending""
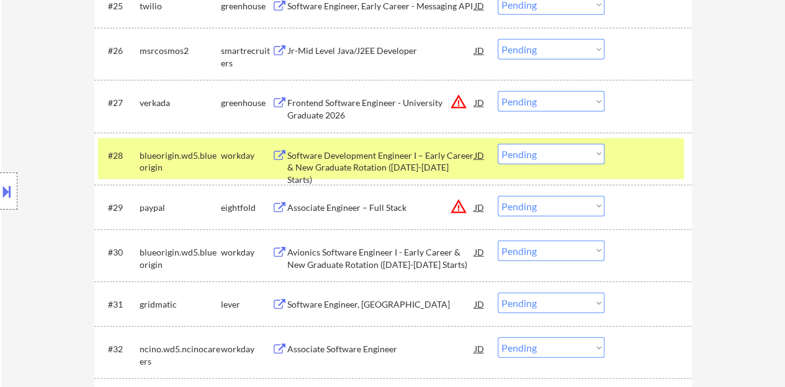
click at [679, 154] on div "#28 blueorigin.wd5.blueorigin workday Software Development Engineer I – Early C…" at bounding box center [391, 158] width 586 height 41
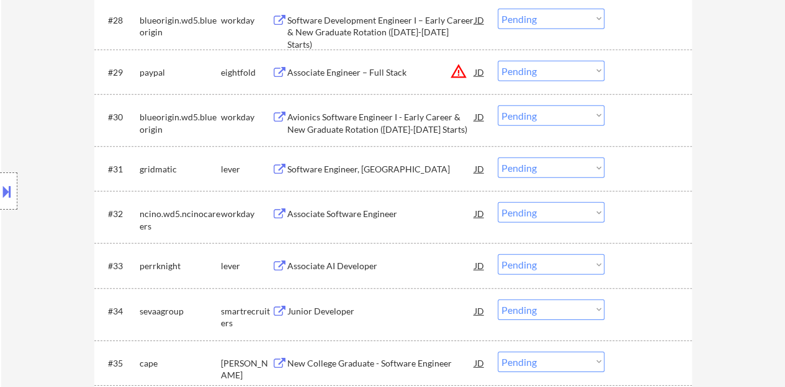
scroll to position [1799, 0]
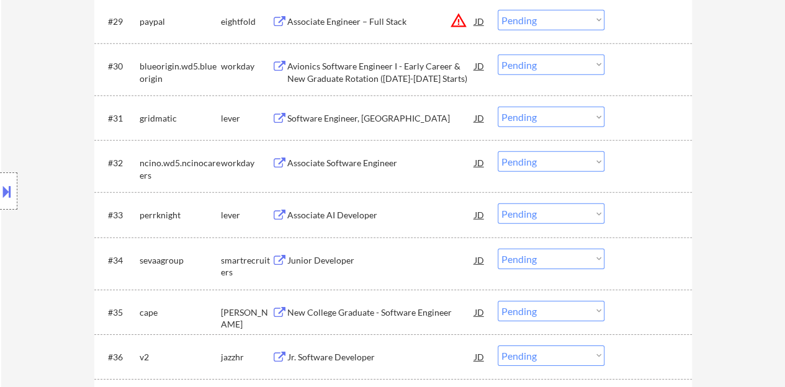
click at [323, 120] on div "Software Engineer, [GEOGRAPHIC_DATA]" at bounding box center [380, 118] width 187 height 12
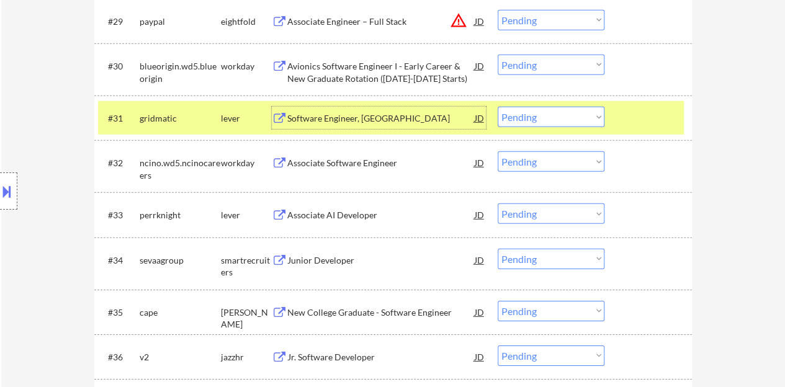
click at [591, 110] on select "Choose an option... Pending Applied Excluded (Questions) Excluded (Expired) Exc…" at bounding box center [551, 117] width 107 height 20
click at [498, 107] on select "Choose an option... Pending Applied Excluded (Questions) Excluded (Expired) Exc…" at bounding box center [551, 117] width 107 height 20
select select ""pending""
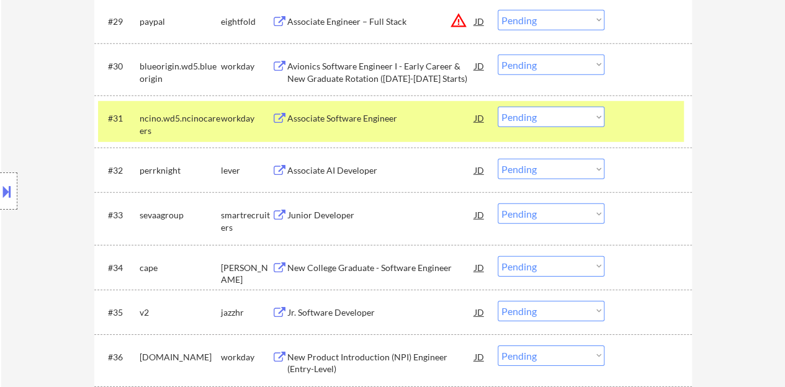
drag, startPoint x: 663, startPoint y: 117, endPoint x: 544, endPoint y: 156, distance: 125.8
click at [663, 117] on div at bounding box center [649, 118] width 55 height 22
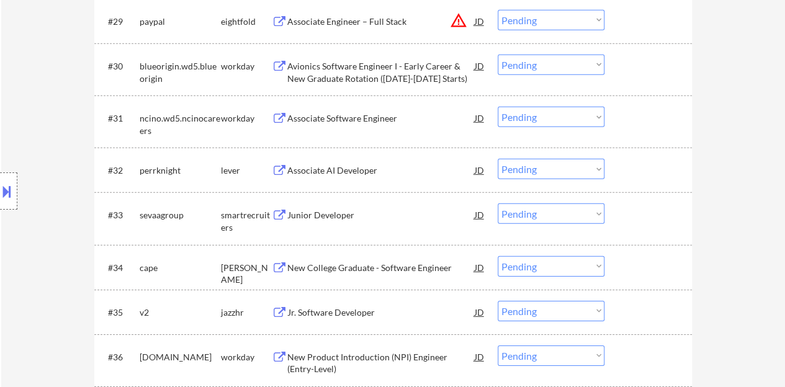
click at [300, 168] on div "Associate AI Developer" at bounding box center [380, 170] width 187 height 12
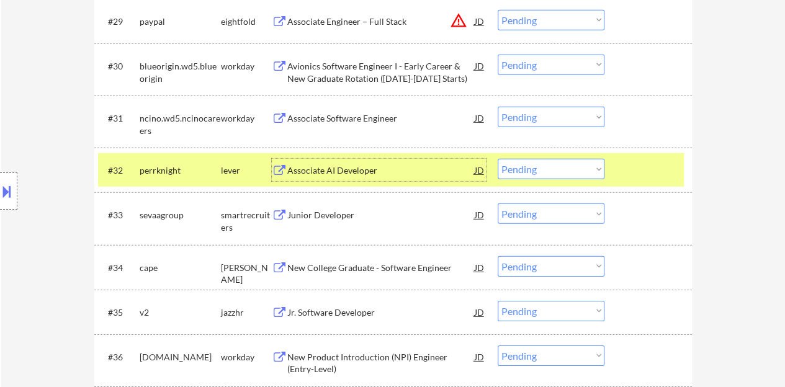
click at [535, 168] on select "Choose an option... Pending Applied Excluded (Questions) Excluded (Expired) Exc…" at bounding box center [551, 169] width 107 height 20
click at [498, 159] on select "Choose an option... Pending Applied Excluded (Questions) Excluded (Expired) Exc…" at bounding box center [551, 169] width 107 height 20
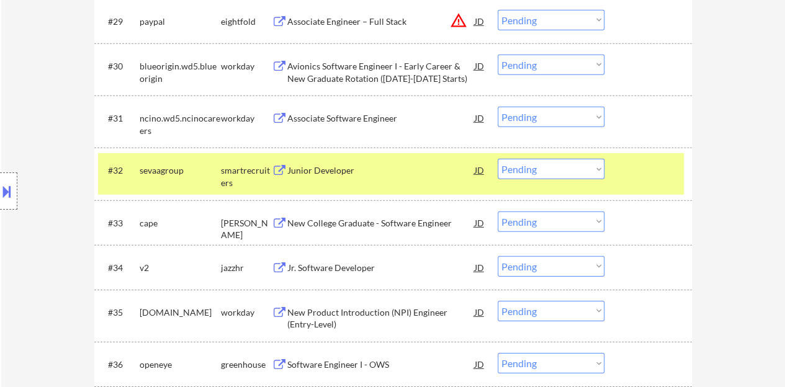
click at [321, 170] on div "Junior Developer" at bounding box center [380, 170] width 187 height 12
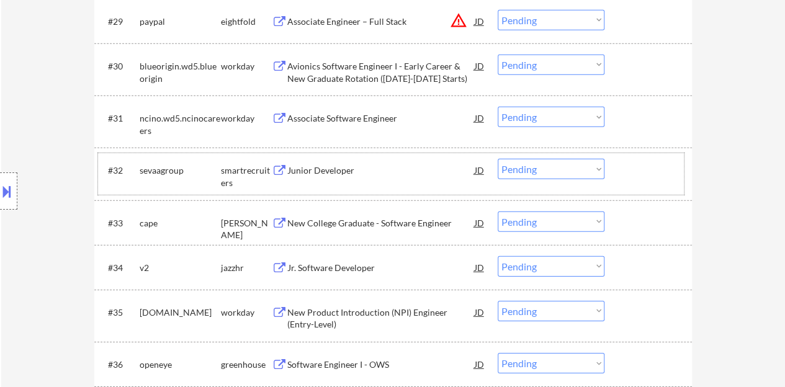
click at [653, 173] on div at bounding box center [649, 170] width 55 height 22
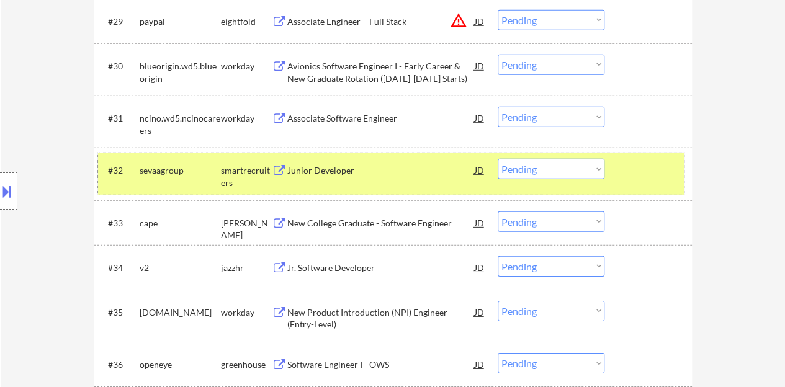
click at [572, 175] on select "Choose an option... Pending Applied Excluded (Questions) Excluded (Expired) Exc…" at bounding box center [551, 169] width 107 height 20
click at [498, 159] on select "Choose an option... Pending Applied Excluded (Questions) Excluded (Expired) Exc…" at bounding box center [551, 169] width 107 height 20
select select ""pending""
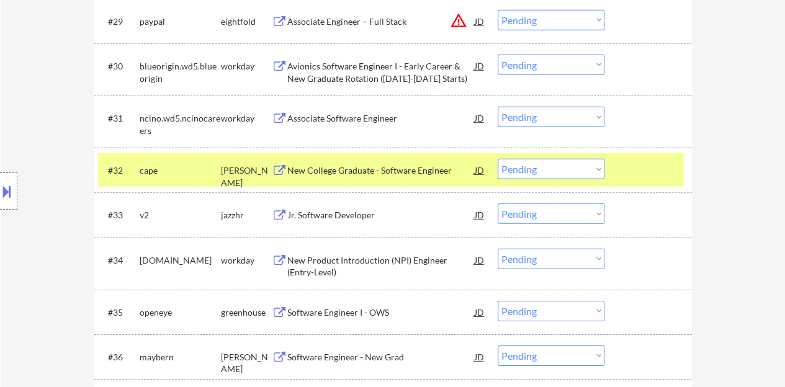
click at [631, 164] on div at bounding box center [649, 170] width 55 height 22
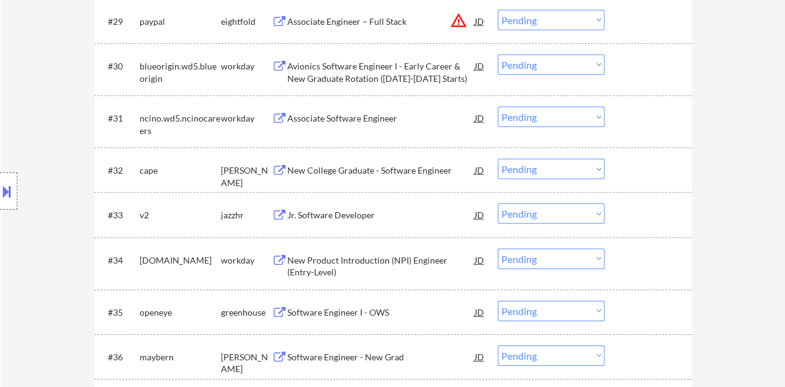
click at [331, 204] on div "Jr. Software Developer" at bounding box center [380, 215] width 187 height 22
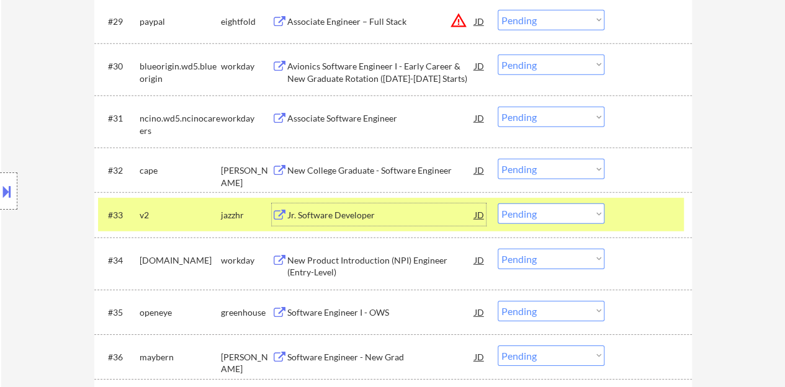
click at [526, 218] on select "Choose an option... Pending Applied Excluded (Questions) Excluded (Expired) Exc…" at bounding box center [551, 214] width 107 height 20
click at [498, 204] on select "Choose an option... Pending Applied Excluded (Questions) Excluded (Expired) Exc…" at bounding box center [551, 214] width 107 height 20
select select ""pending""
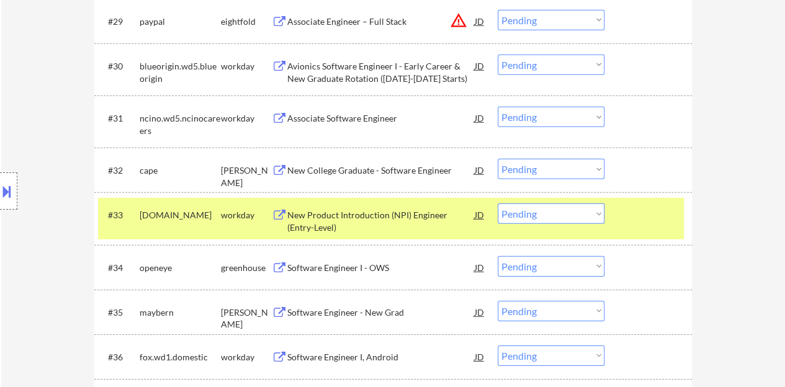
click at [638, 210] on div at bounding box center [649, 215] width 55 height 22
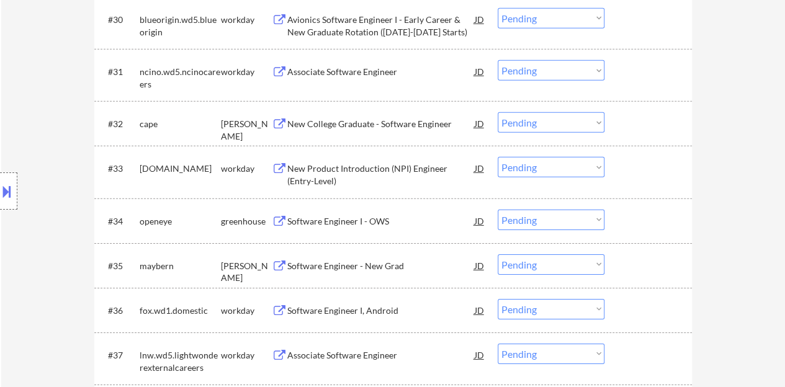
scroll to position [1861, 0]
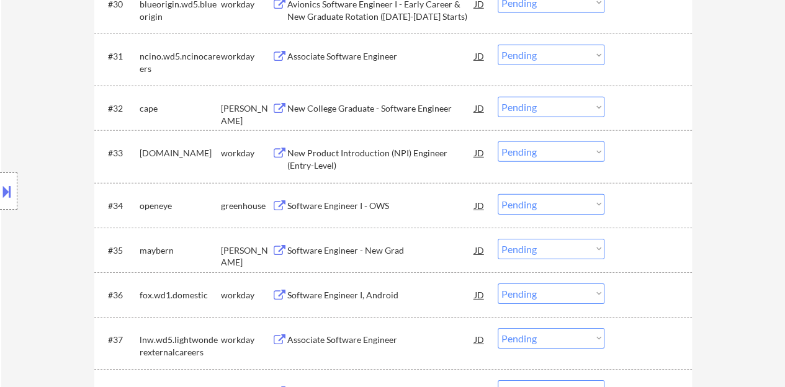
click at [351, 208] on div "Software Engineer I - OWS" at bounding box center [380, 206] width 187 height 12
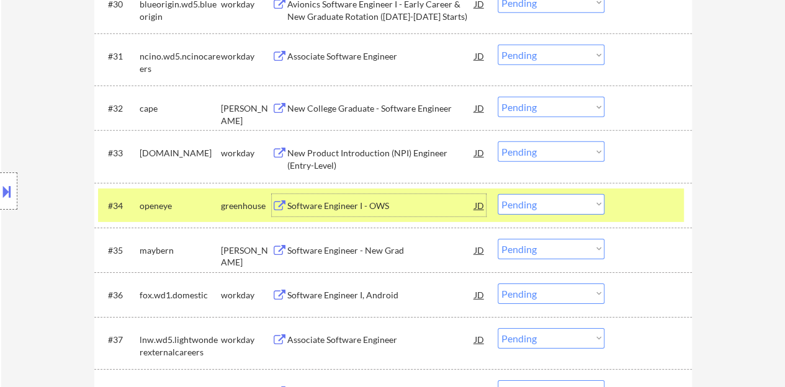
click at [534, 204] on select "Choose an option... Pending Applied Excluded (Questions) Excluded (Expired) Exc…" at bounding box center [551, 204] width 107 height 20
click at [498, 194] on select "Choose an option... Pending Applied Excluded (Questions) Excluded (Expired) Exc…" at bounding box center [551, 204] width 107 height 20
select select ""pending""
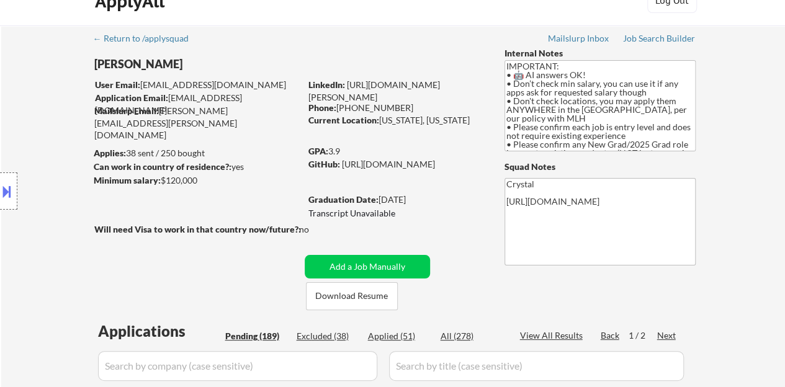
scroll to position [124, 0]
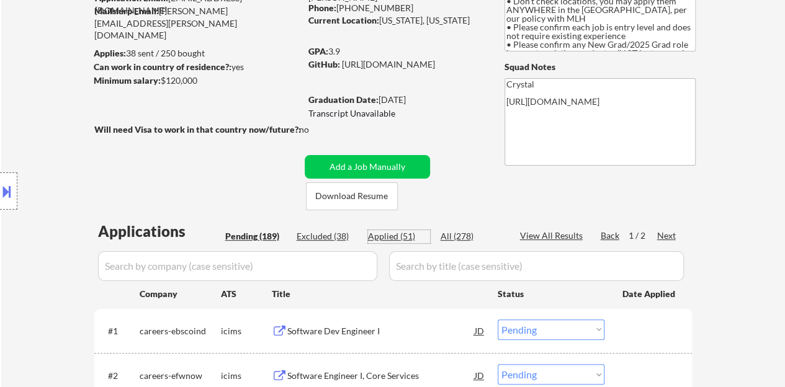
click at [403, 233] on div "Applied (51)" at bounding box center [399, 236] width 62 height 12
select select ""applied""
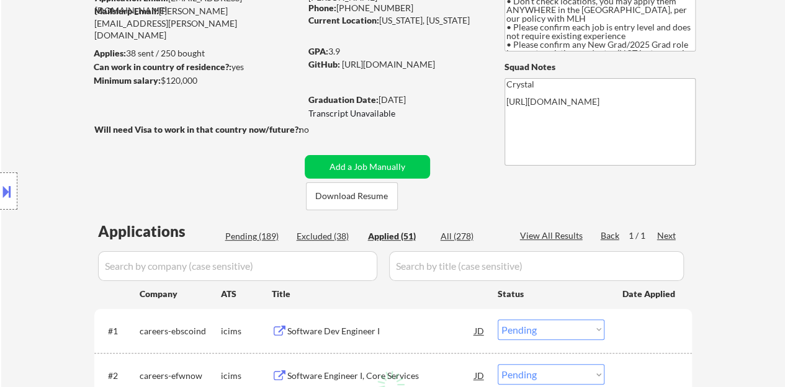
select select ""applied""
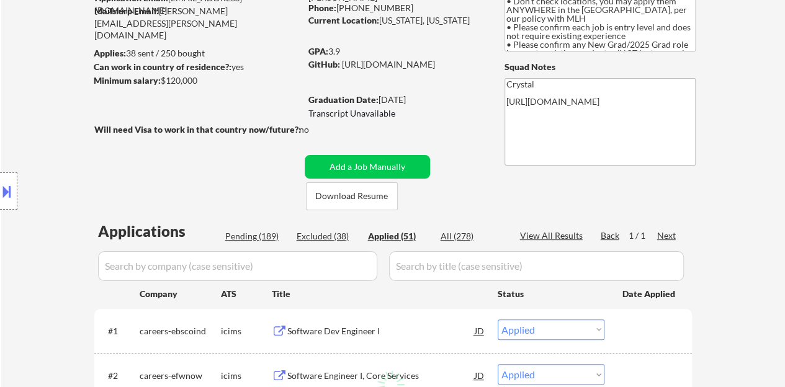
select select ""applied""
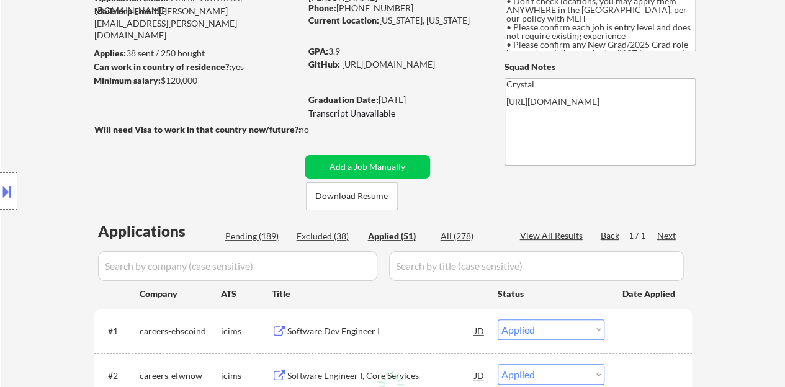
select select ""applied""
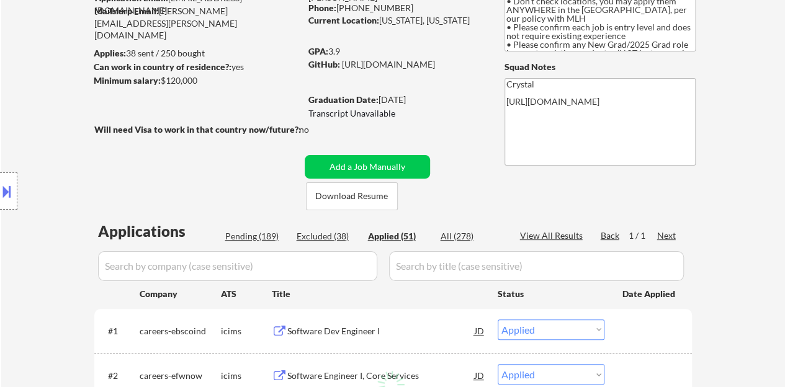
select select ""applied""
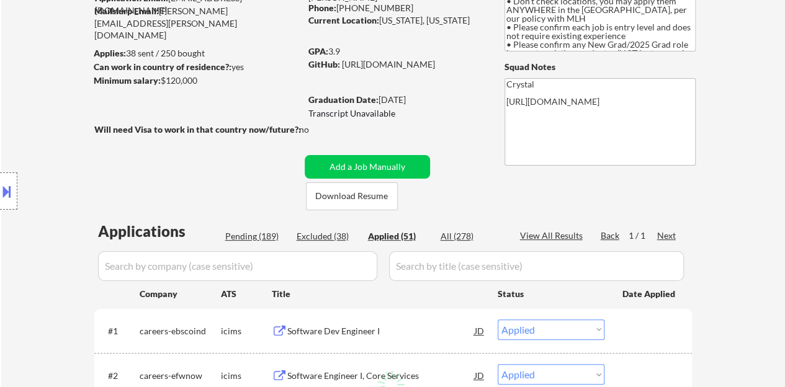
select select ""applied""
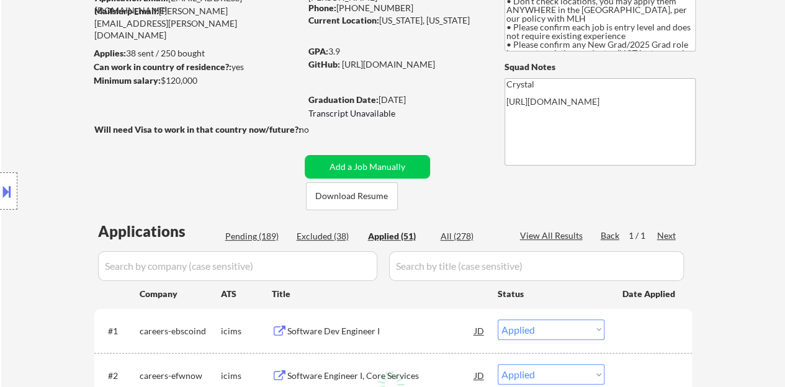
select select ""applied""
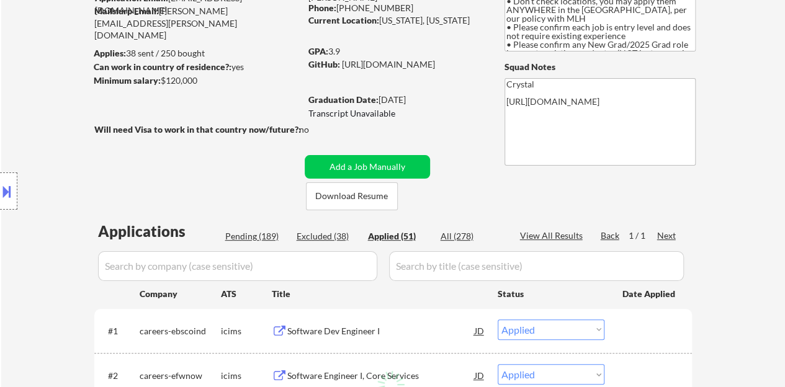
select select ""applied""
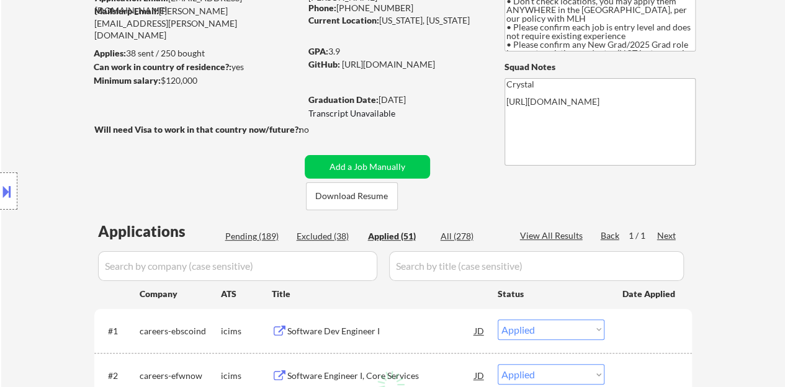
select select ""applied""
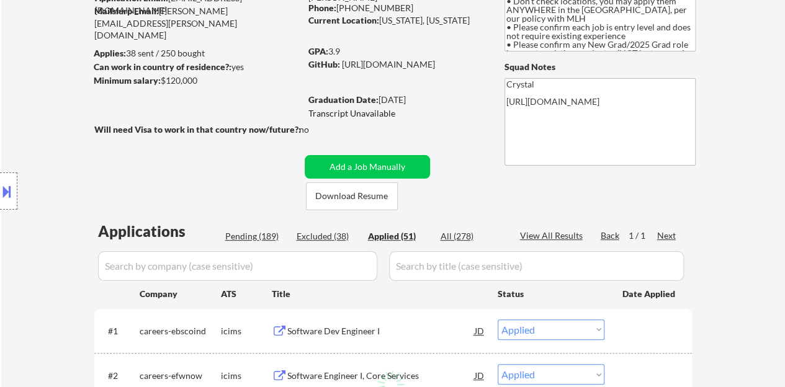
select select ""applied""
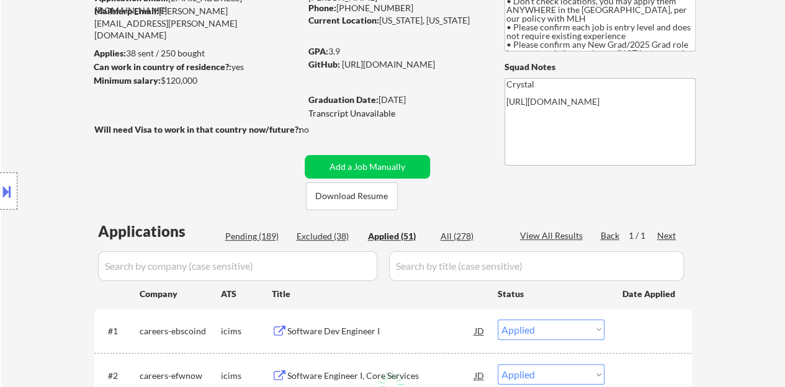
select select ""applied""
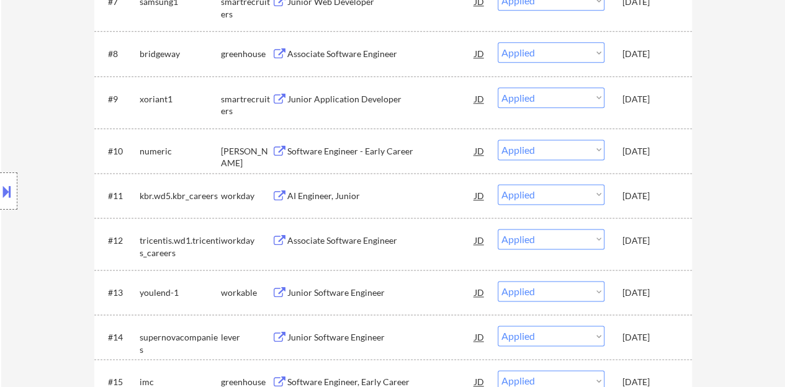
scroll to position [683, 0]
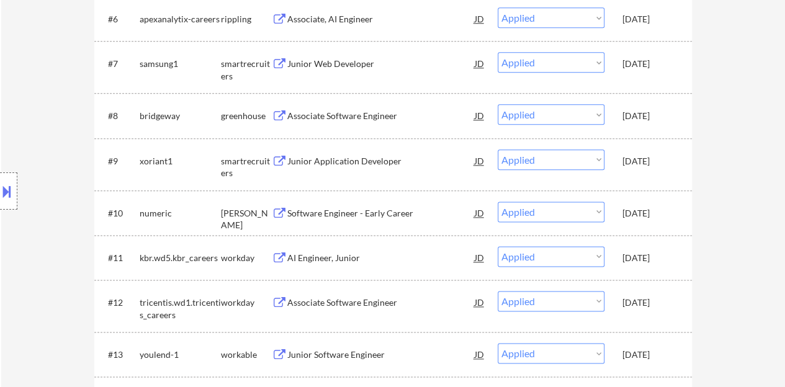
click at [356, 213] on div "Software Engineer - Early Career" at bounding box center [380, 213] width 187 height 12
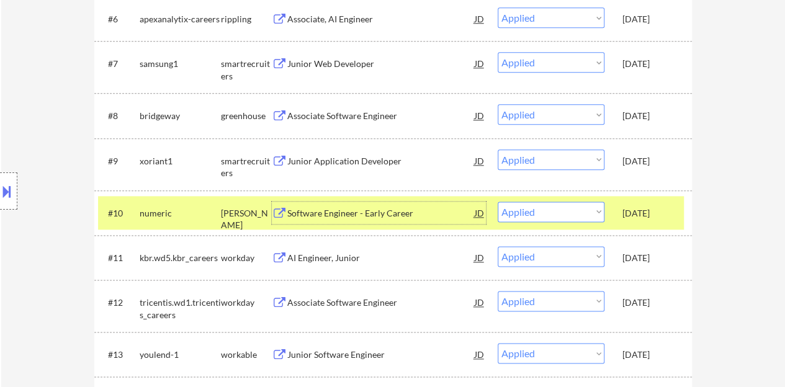
scroll to position [620, 0]
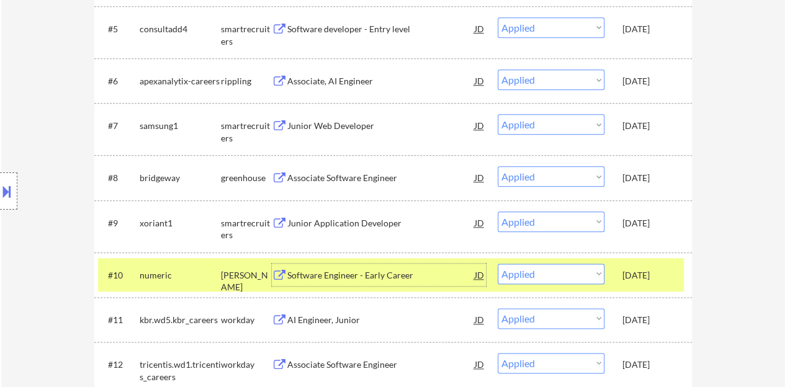
click at [583, 271] on select "Choose an option... Pending Applied Excluded (Questions) Excluded (Expired) Exc…" at bounding box center [551, 274] width 107 height 20
click at [626, 274] on div "[DATE]" at bounding box center [649, 275] width 55 height 12
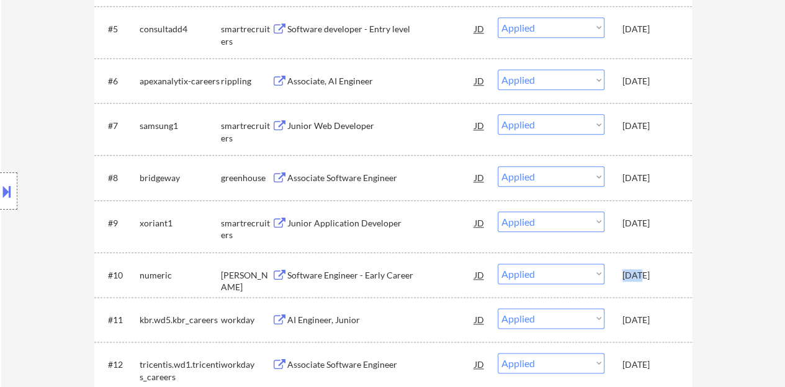
click at [626, 274] on div "[DATE]" at bounding box center [649, 275] width 55 height 12
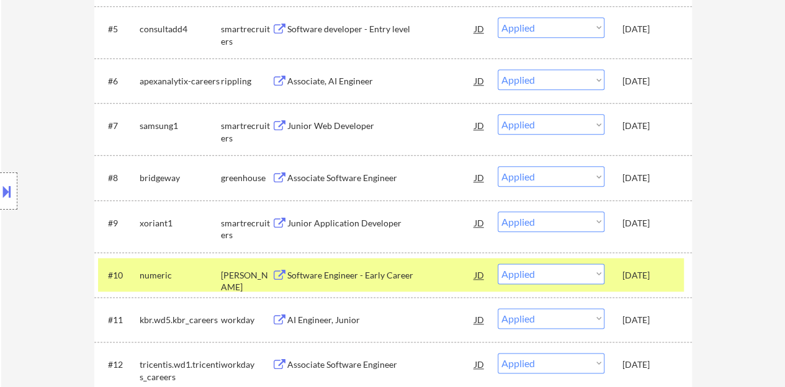
click at [370, 187] on div "Associate Software Engineer" at bounding box center [380, 177] width 187 height 22
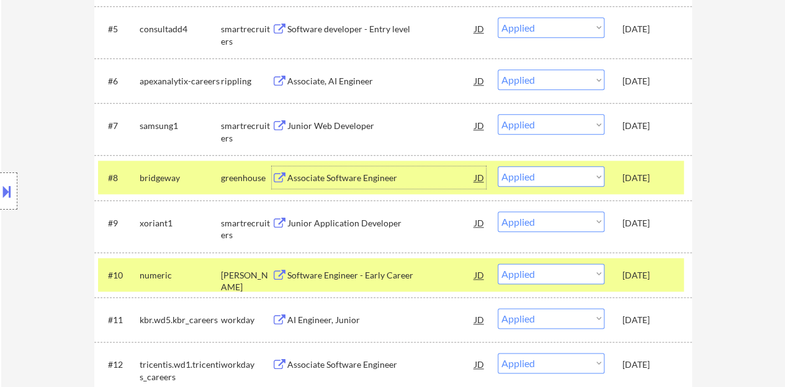
drag, startPoint x: 624, startPoint y: 271, endPoint x: 627, endPoint y: 258, distance: 13.4
click at [624, 271] on div "[DATE]" at bounding box center [649, 275] width 55 height 12
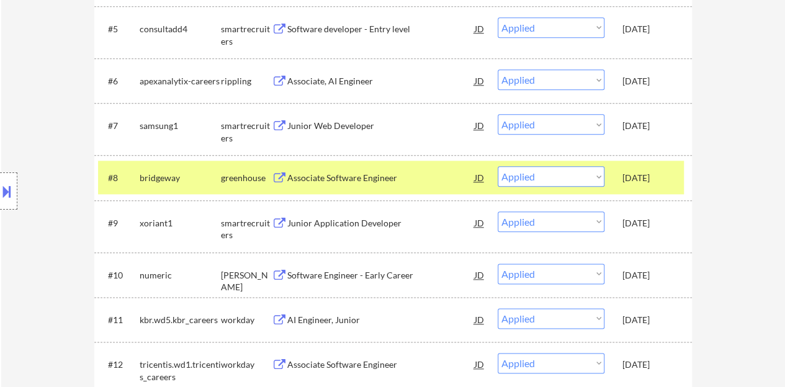
click at [623, 156] on div "#8 bridgeway greenhouse Associate Software Engineer JD Choose an option... Pend…" at bounding box center [393, 177] width 598 height 45
click at [627, 167] on div "[DATE]" at bounding box center [649, 177] width 55 height 22
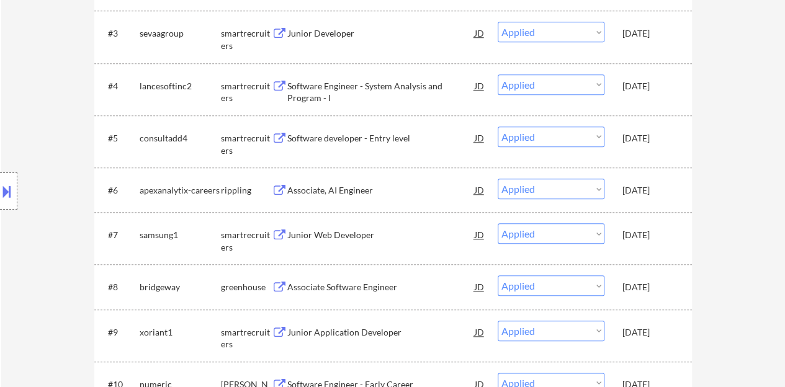
scroll to position [434, 0]
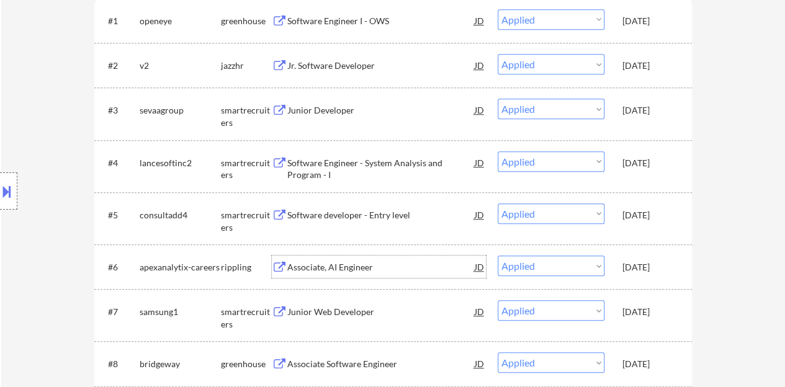
click at [330, 262] on div "Associate, AI Engineer" at bounding box center [380, 267] width 187 height 12
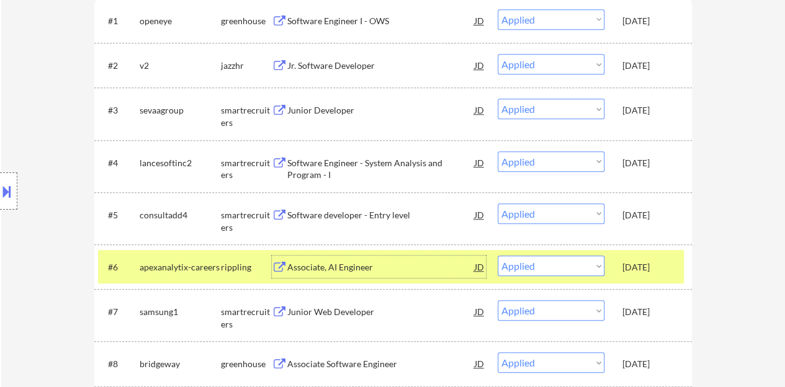
click at [645, 276] on div "[DATE]" at bounding box center [649, 267] width 55 height 22
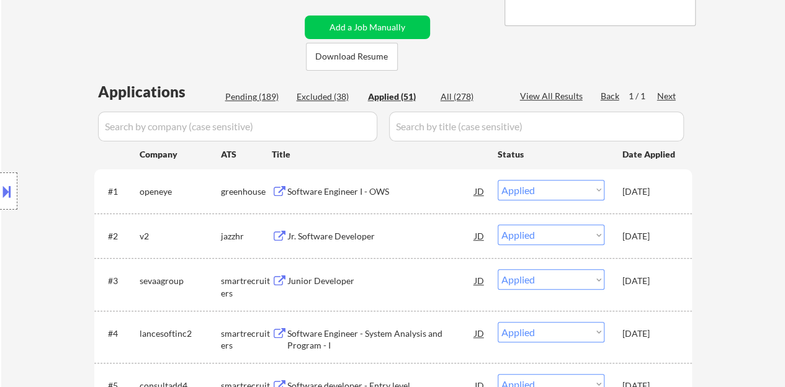
scroll to position [248, 0]
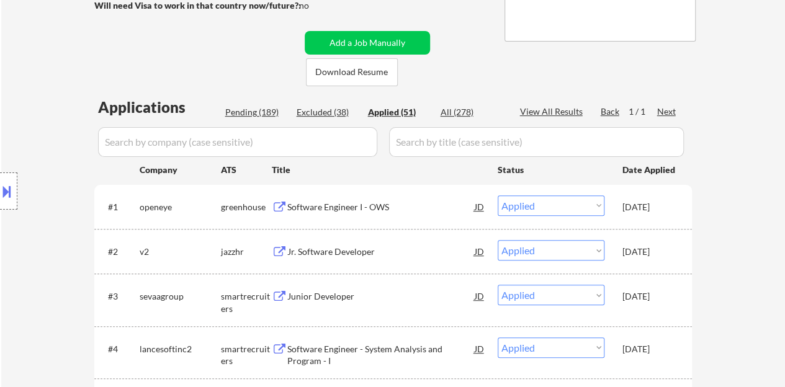
click at [269, 109] on div "Pending (189)" at bounding box center [256, 112] width 62 height 12
select select ""pending""
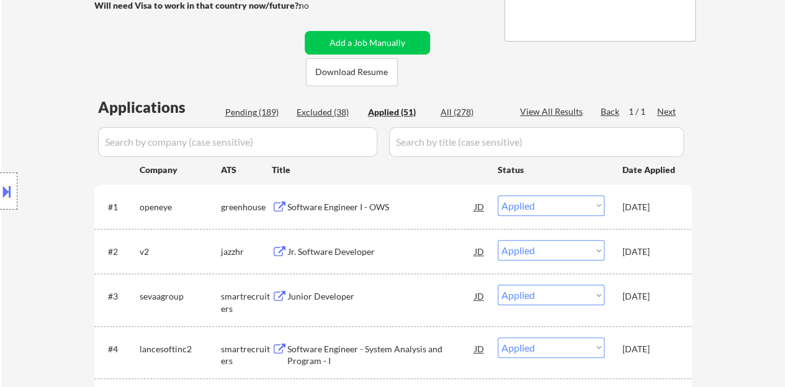
select select ""pending""
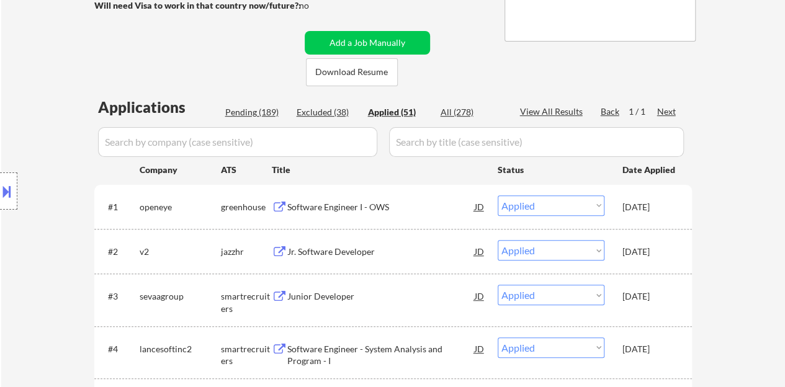
select select ""pending""
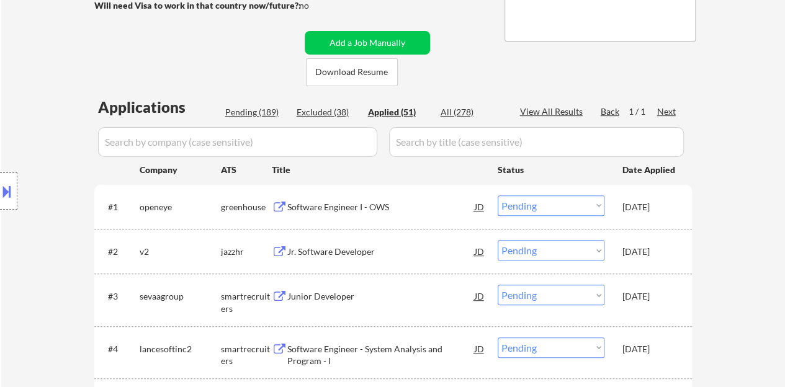
select select ""pending""
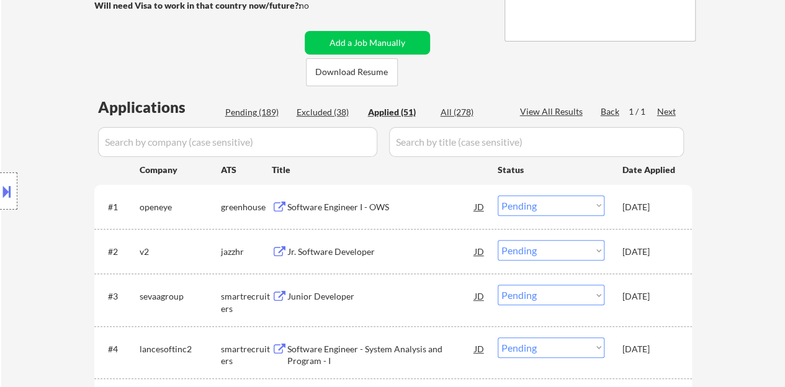
select select ""pending""
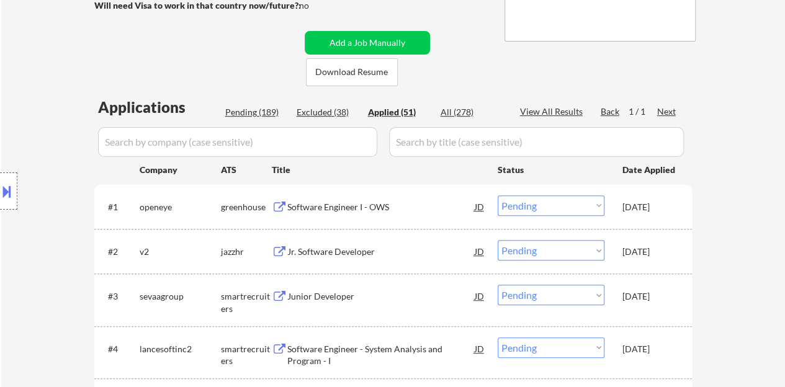
select select ""pending""
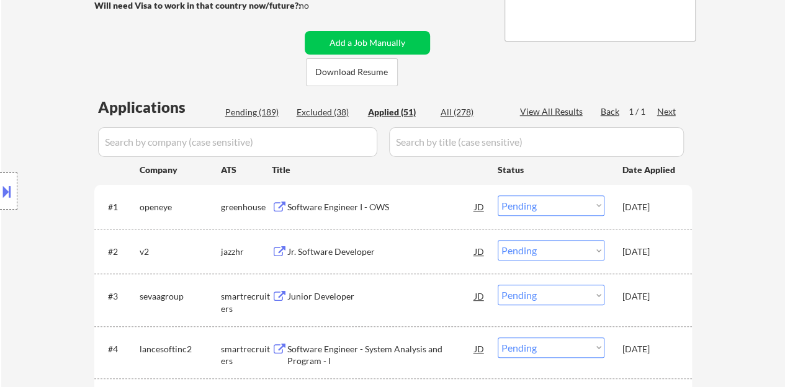
select select ""pending""
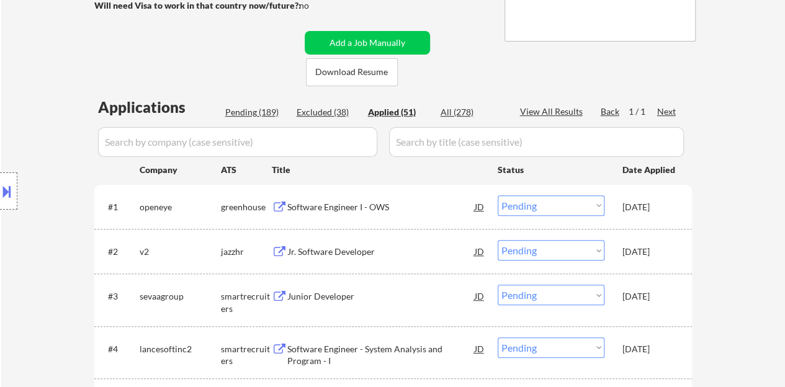
select select ""pending""
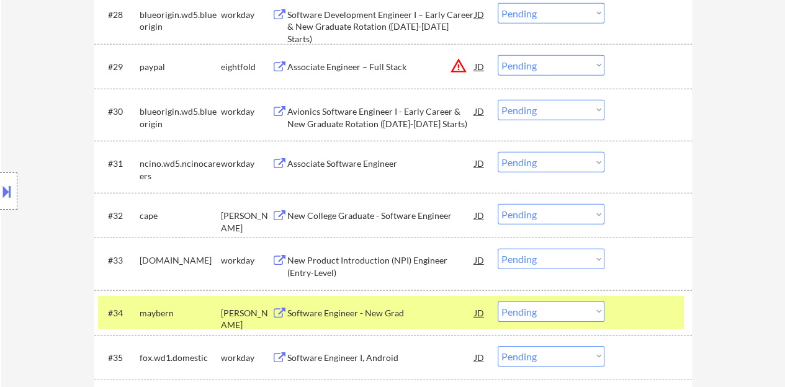
scroll to position [1799, 0]
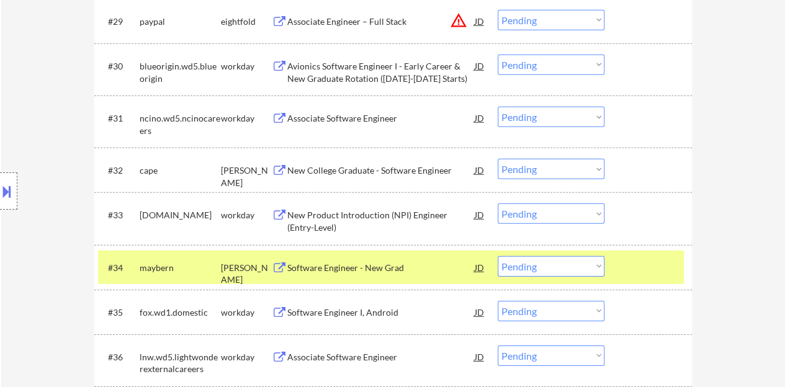
click at [640, 269] on div at bounding box center [649, 267] width 55 height 22
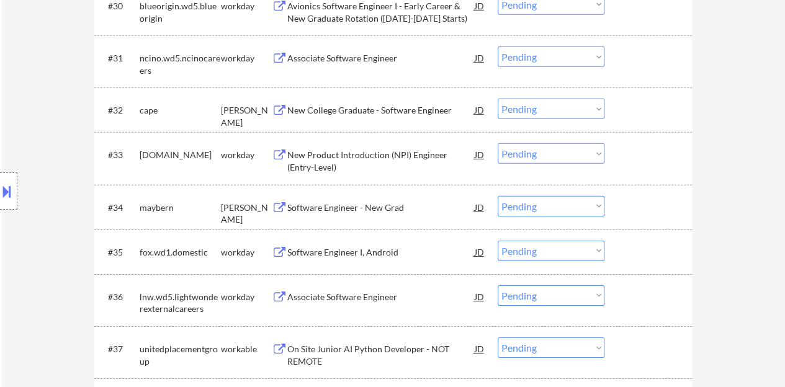
scroll to position [1923, 0]
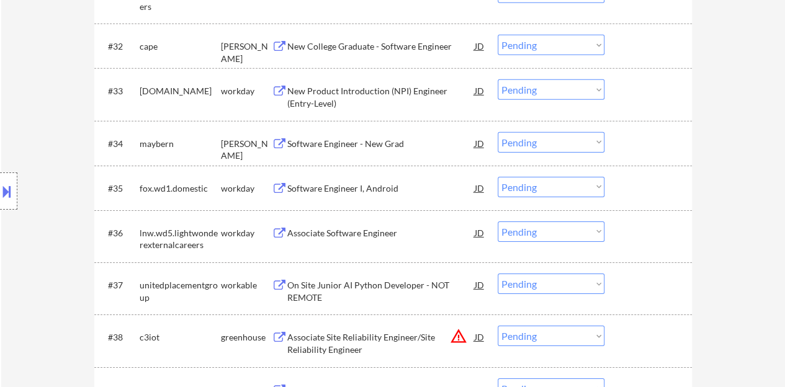
click at [321, 230] on div "Associate Software Engineer" at bounding box center [380, 233] width 187 height 12
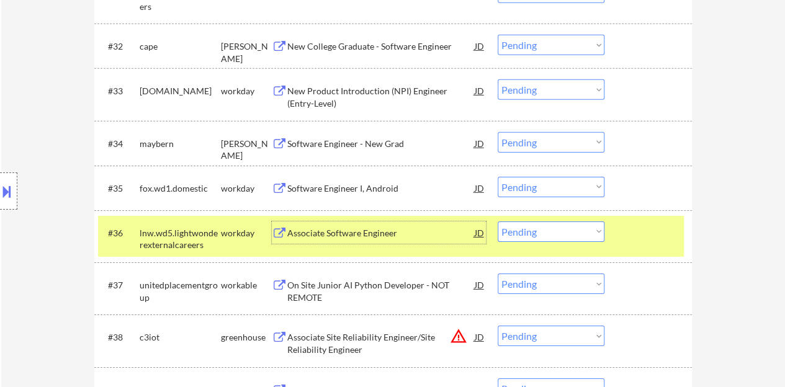
click at [564, 226] on select "Choose an option... Pending Applied Excluded (Questions) Excluded (Expired) Exc…" at bounding box center [551, 232] width 107 height 20
click at [498, 222] on select "Choose an option... Pending Applied Excluded (Questions) Excluded (Expired) Exc…" at bounding box center [551, 232] width 107 height 20
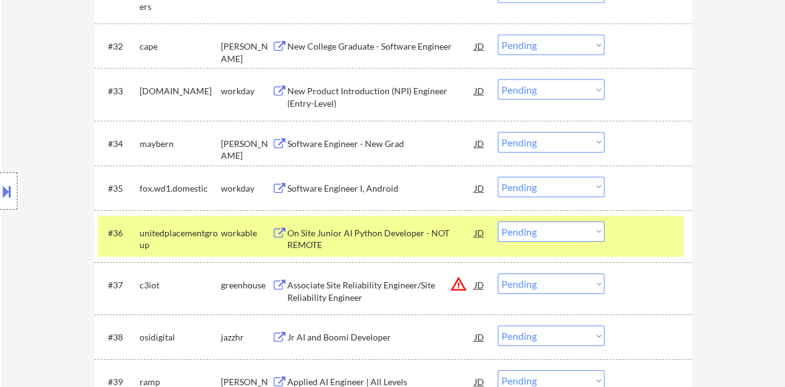
click at [642, 228] on div at bounding box center [649, 233] width 55 height 22
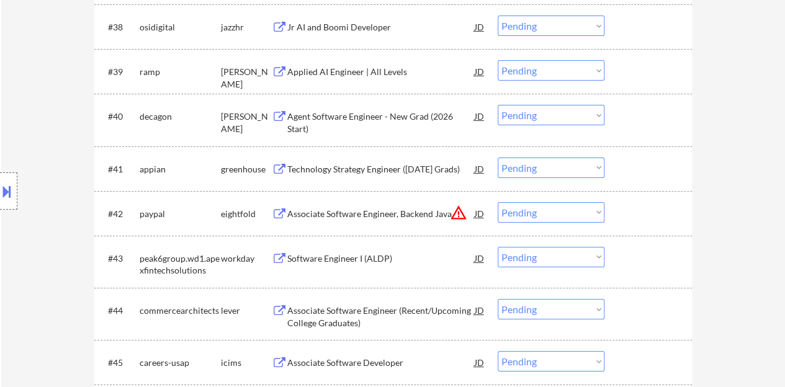
scroll to position [2420, 0]
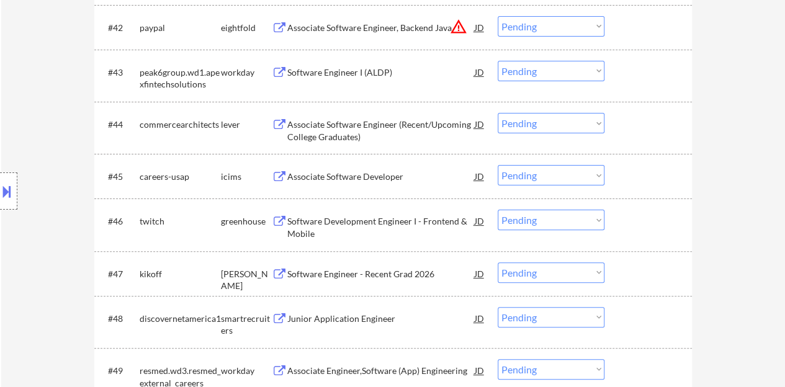
click at [331, 226] on div "Software Development Engineer I - Frontend & Mobile" at bounding box center [380, 227] width 187 height 24
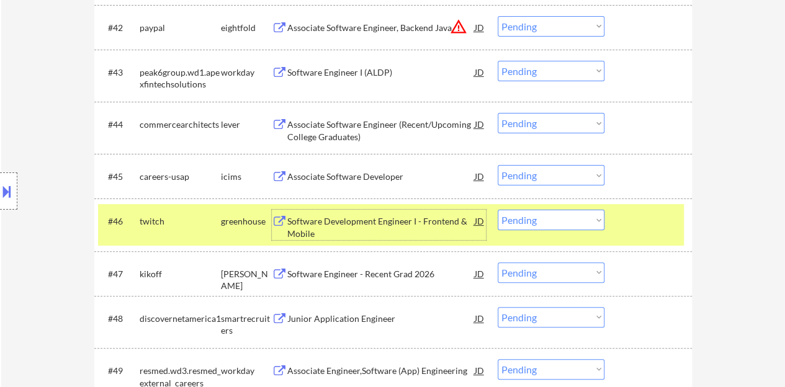
click at [628, 223] on div at bounding box center [649, 221] width 55 height 22
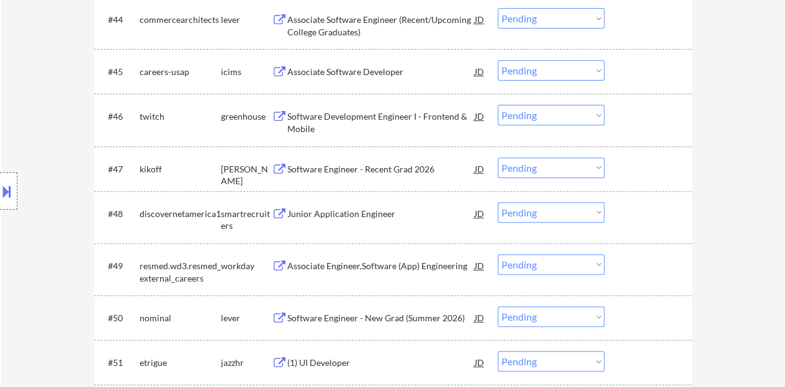
scroll to position [2544, 0]
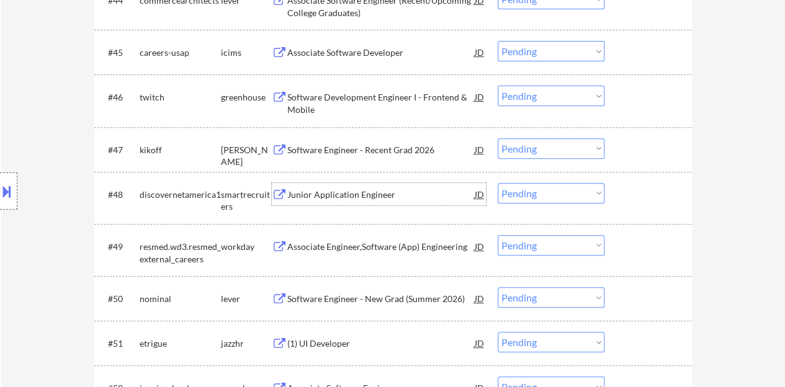
click at [347, 197] on div "Junior Application Engineer" at bounding box center [380, 195] width 187 height 12
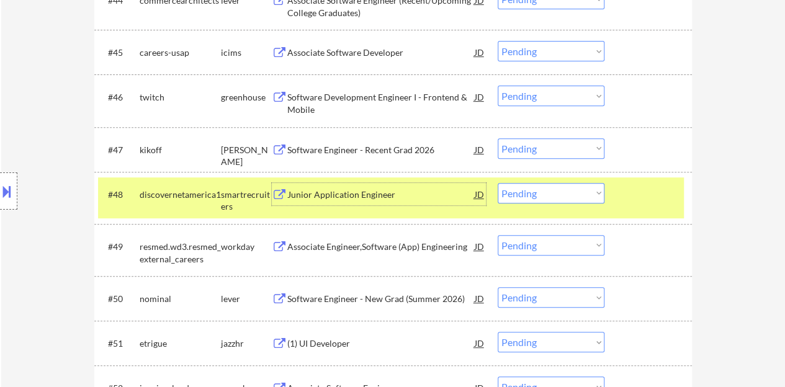
click at [567, 189] on select "Choose an option... Pending Applied Excluded (Questions) Excluded (Expired) Exc…" at bounding box center [551, 193] width 107 height 20
click at [498, 183] on select "Choose an option... Pending Applied Excluded (Questions) Excluded (Expired) Exc…" at bounding box center [551, 193] width 107 height 20
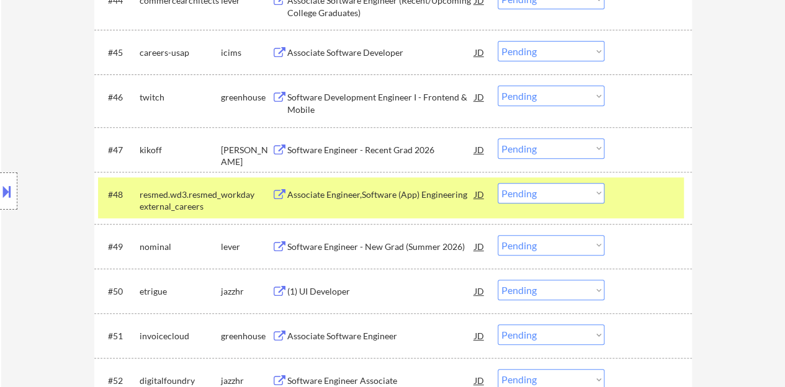
click at [642, 186] on div at bounding box center [649, 194] width 55 height 22
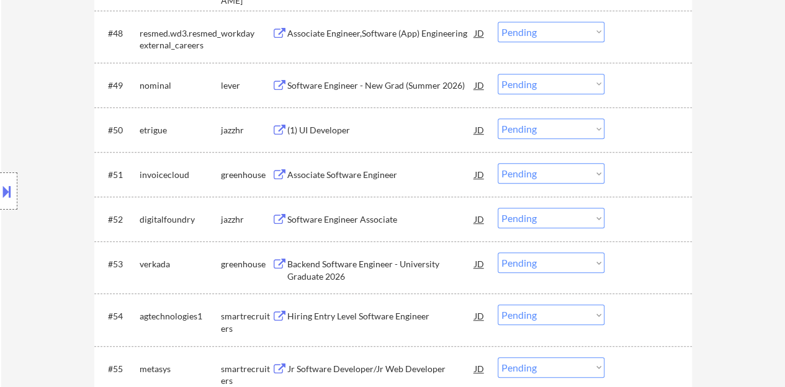
scroll to position [2730, 0]
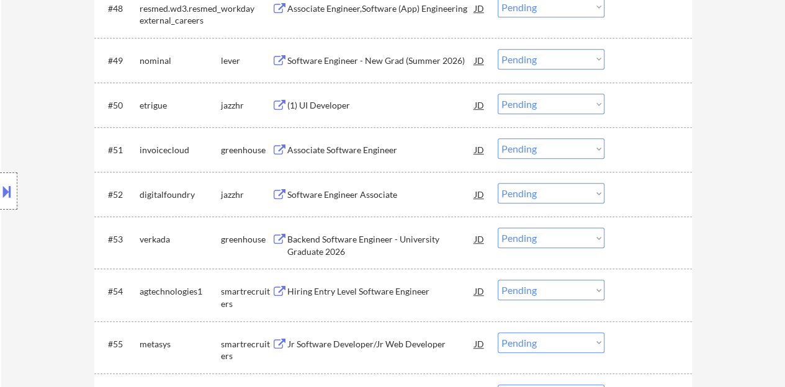
click at [316, 156] on div "Associate Software Engineer" at bounding box center [380, 149] width 187 height 22
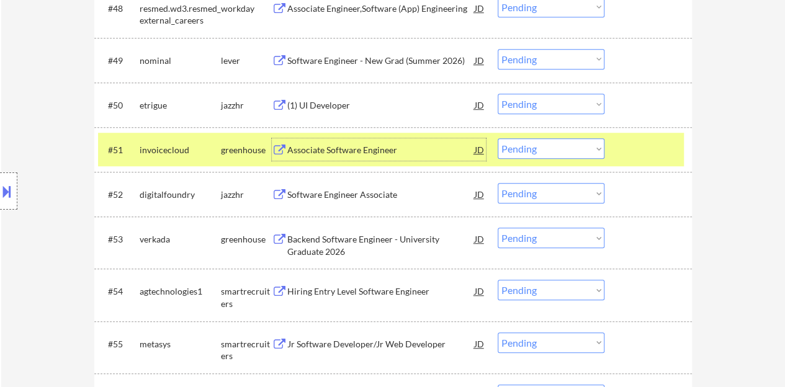
click at [520, 141] on select "Choose an option... Pending Applied Excluded (Questions) Excluded (Expired) Exc…" at bounding box center [551, 148] width 107 height 20
click at [498, 138] on select "Choose an option... Pending Applied Excluded (Questions) Excluded (Expired) Exc…" at bounding box center [551, 148] width 107 height 20
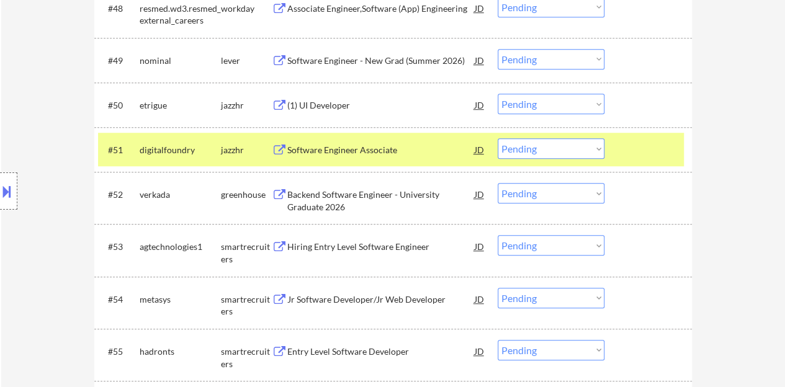
click at [384, 154] on div "Software Engineer Associate" at bounding box center [380, 150] width 187 height 12
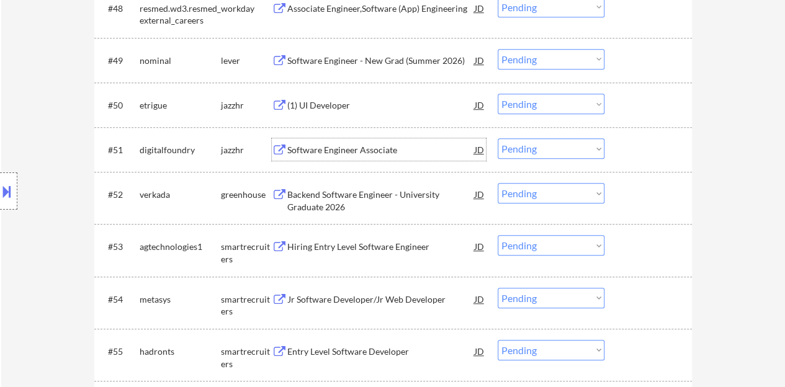
click at [650, 142] on div at bounding box center [649, 149] width 55 height 22
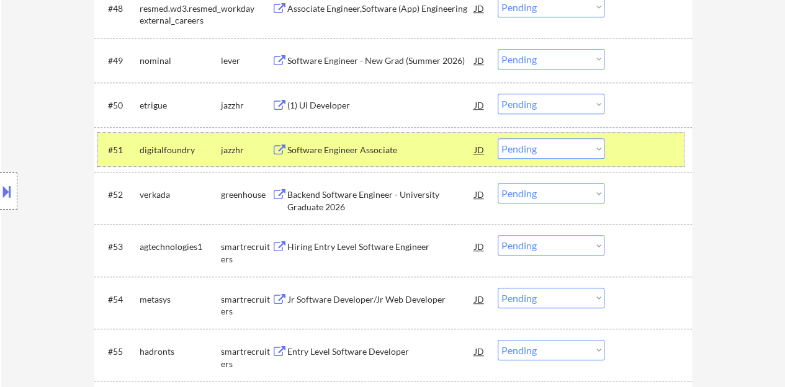
click at [517, 146] on select "Choose an option... Pending Applied Excluded (Questions) Excluded (Expired) Exc…" at bounding box center [551, 148] width 107 height 20
click at [498, 138] on select "Choose an option... Pending Applied Excluded (Questions) Excluded (Expired) Exc…" at bounding box center [551, 148] width 107 height 20
